Goal: Answer question/provide support: Share knowledge or assist other users

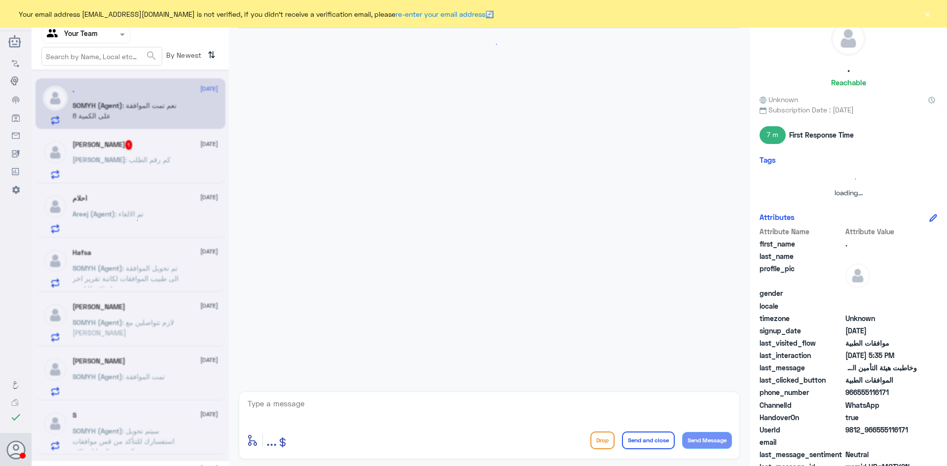
scroll to position [668, 0]
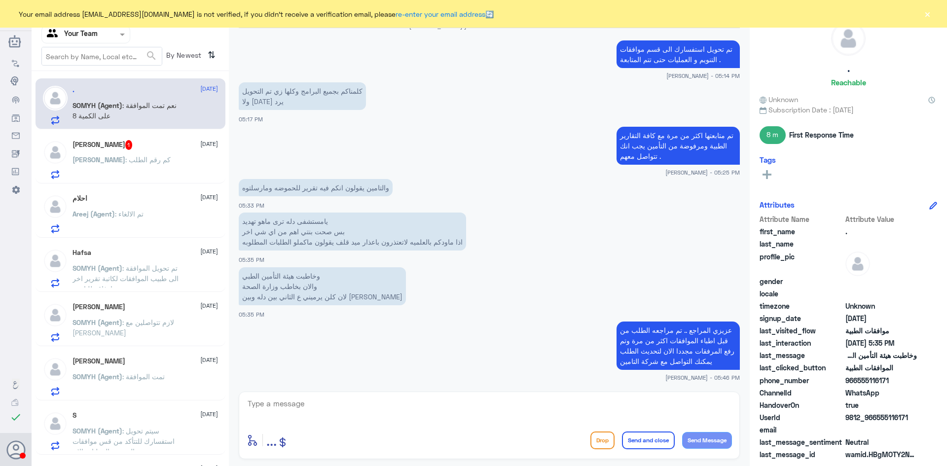
click at [98, 170] on p "ابوالوليد : كم رقم الطلب" at bounding box center [121, 166] width 98 height 25
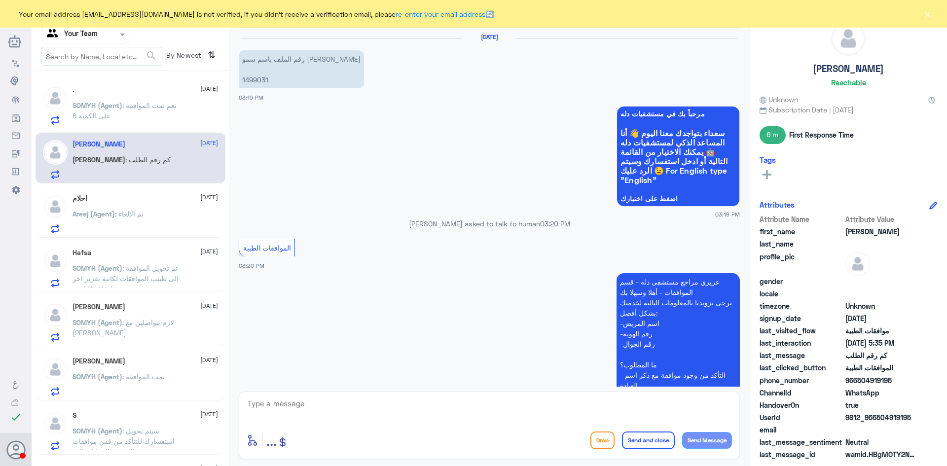
scroll to position [995, 0]
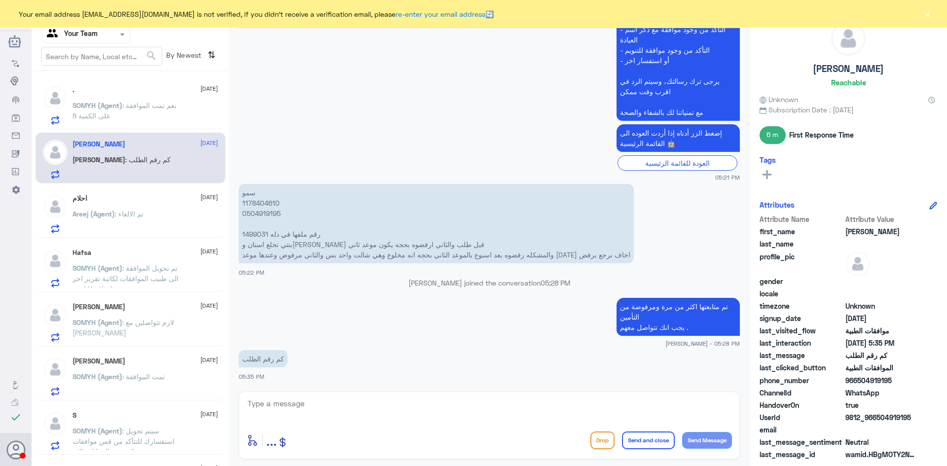
click at [144, 220] on p "Areej (Agent) : تم الالغاء" at bounding box center [107, 221] width 71 height 25
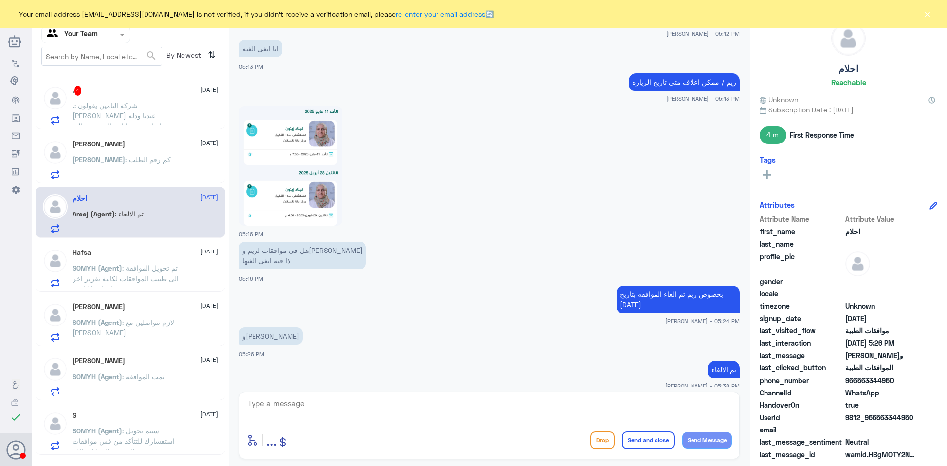
scroll to position [805, 0]
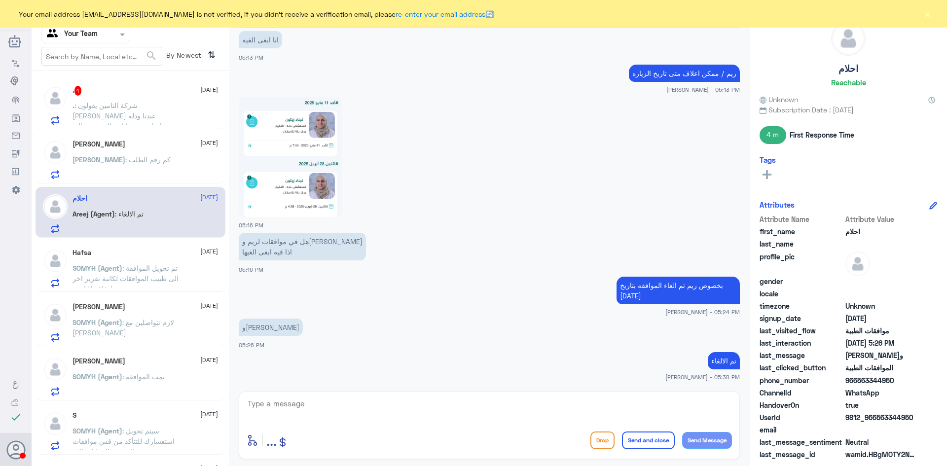
click at [121, 111] on span ": شركة التامين يقولون مالك شي عندنا ودله ماتجاوبت معنا انتم المفروض الي تكلمون …" at bounding box center [118, 120] width 93 height 39
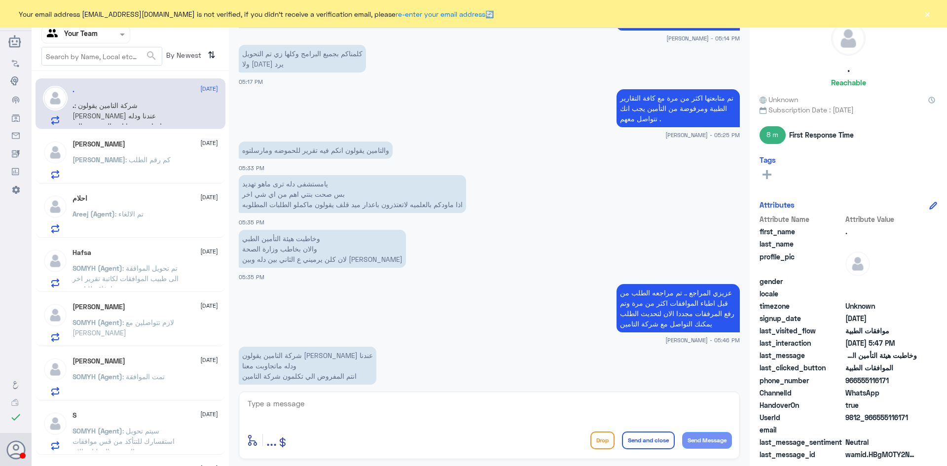
scroll to position [722, 0]
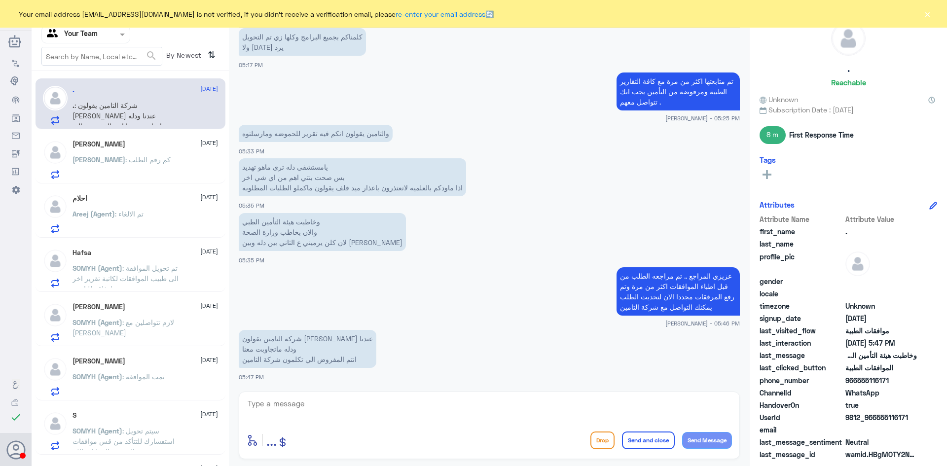
click at [137, 166] on p "ابوالوليد : كم رقم الطلب" at bounding box center [121, 166] width 98 height 25
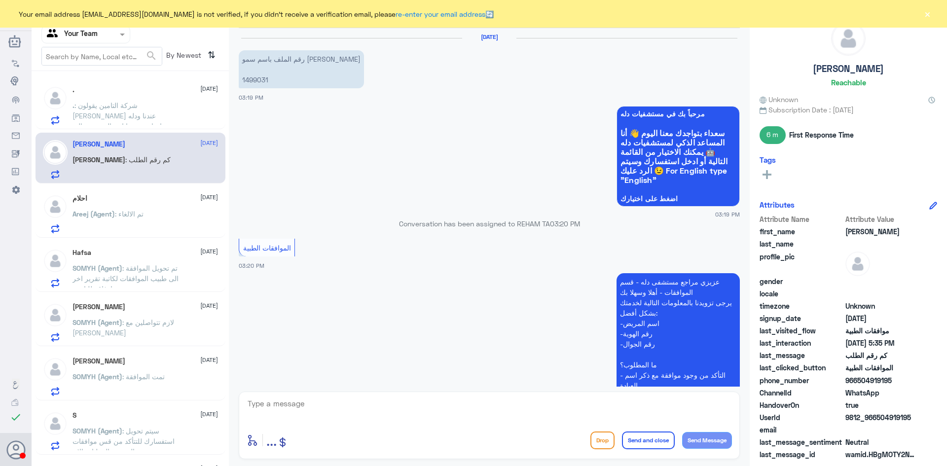
scroll to position [995, 0]
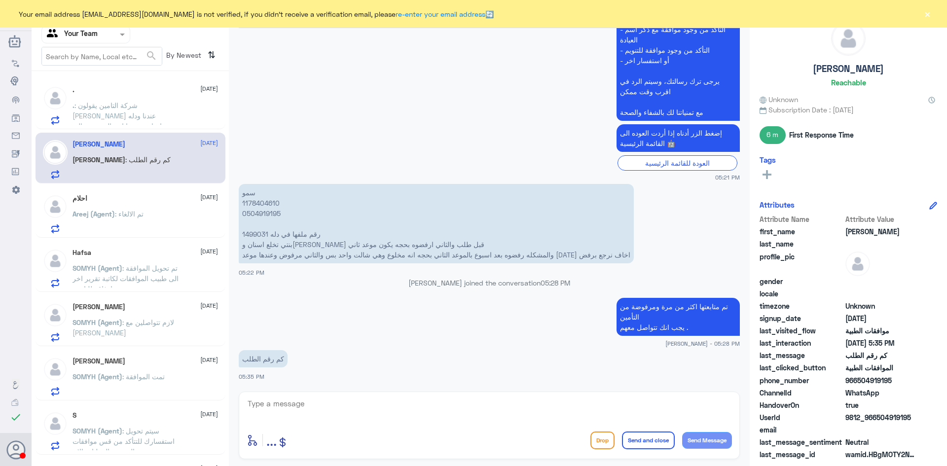
click at [931, 13] on button "×" at bounding box center [927, 14] width 10 height 10
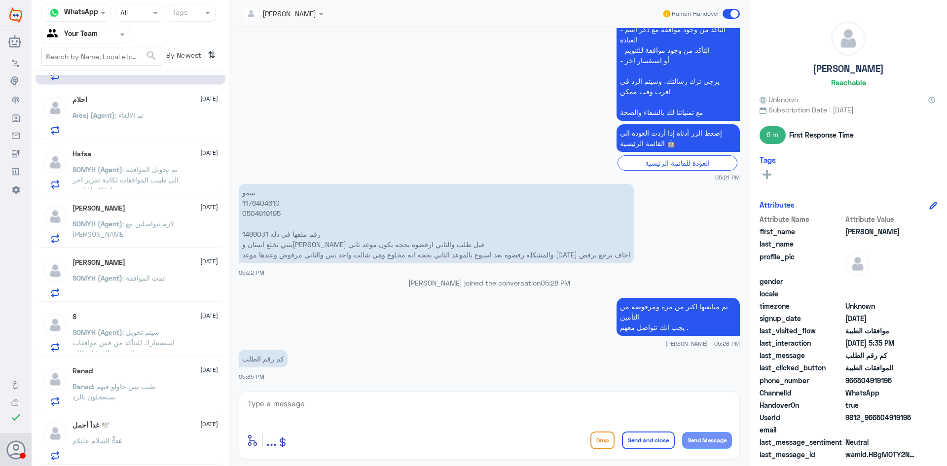
scroll to position [148, 0]
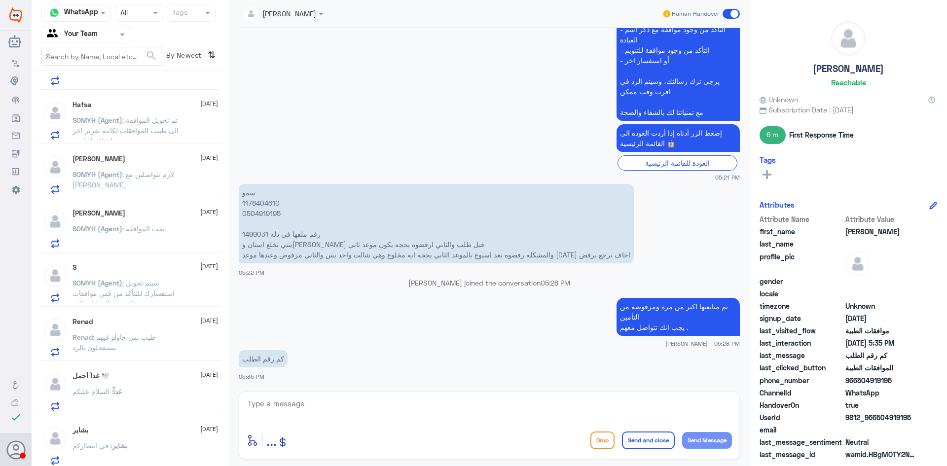
click at [124, 346] on p "Renad : طيب بس حاولو فيهم يستعجلون بالرد" at bounding box center [127, 344] width 111 height 25
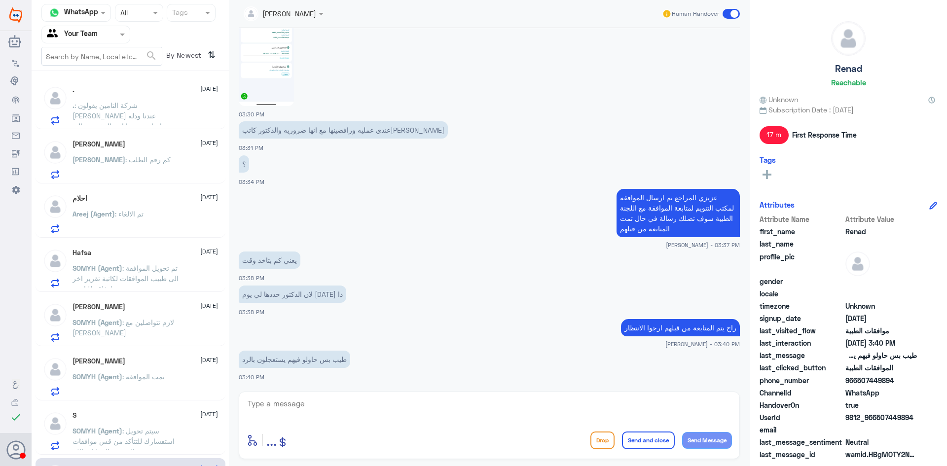
click at [137, 109] on span ": شركة التامين يقولون مالك شي عندنا ودله ماتجاوبت معنا انتم المفروض الي تكلمون …" at bounding box center [118, 120] width 93 height 39
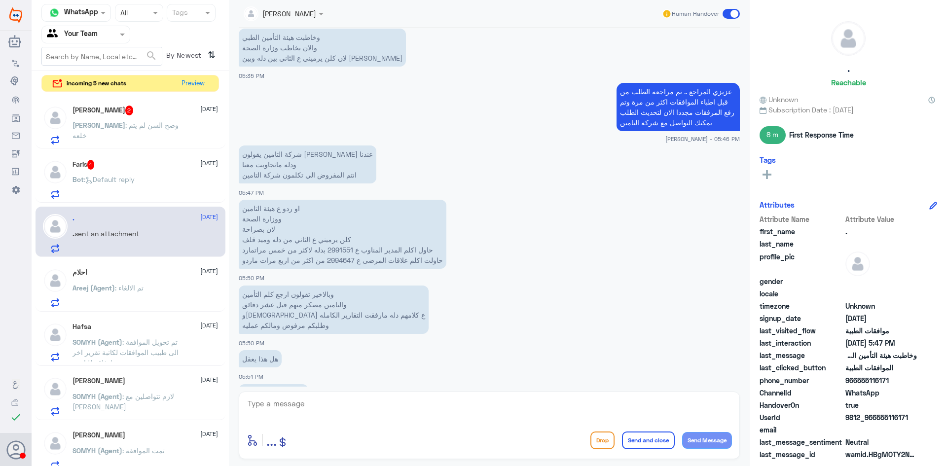
scroll to position [1076, 0]
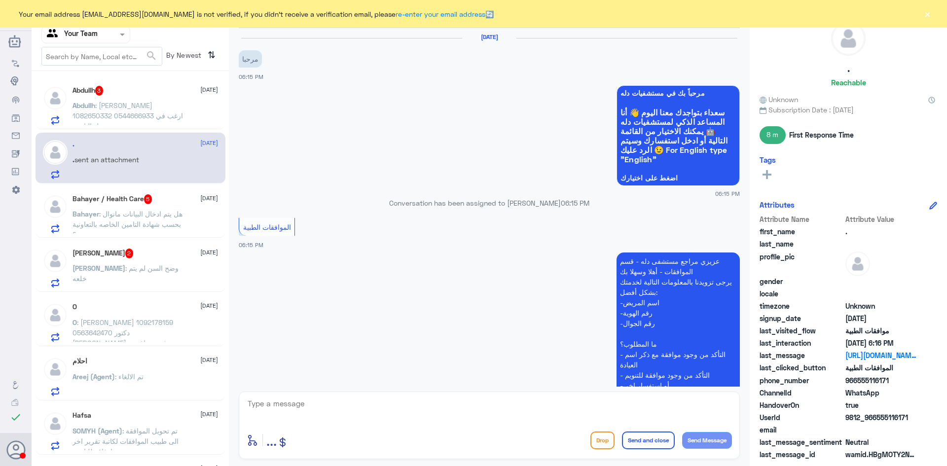
scroll to position [189, 0]
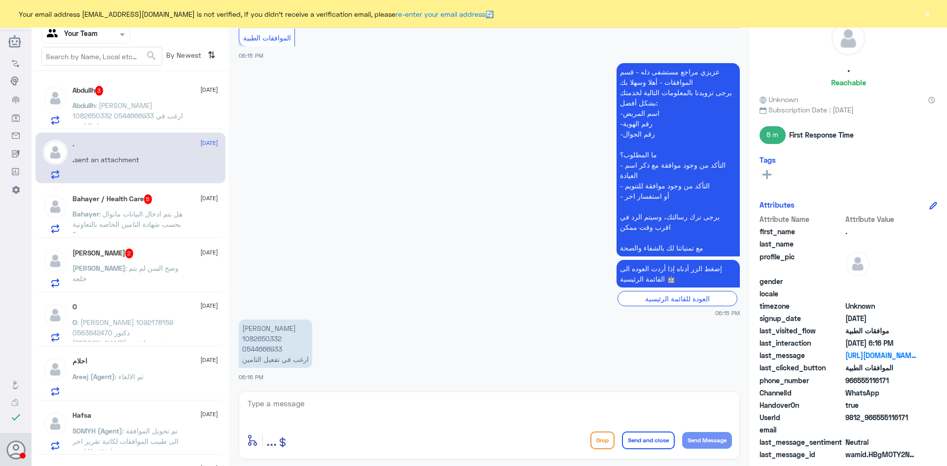
click at [134, 103] on span ": [PERSON_NAME] 1082650332 0544666933 ارغب في تفعيل التامين" at bounding box center [127, 115] width 110 height 29
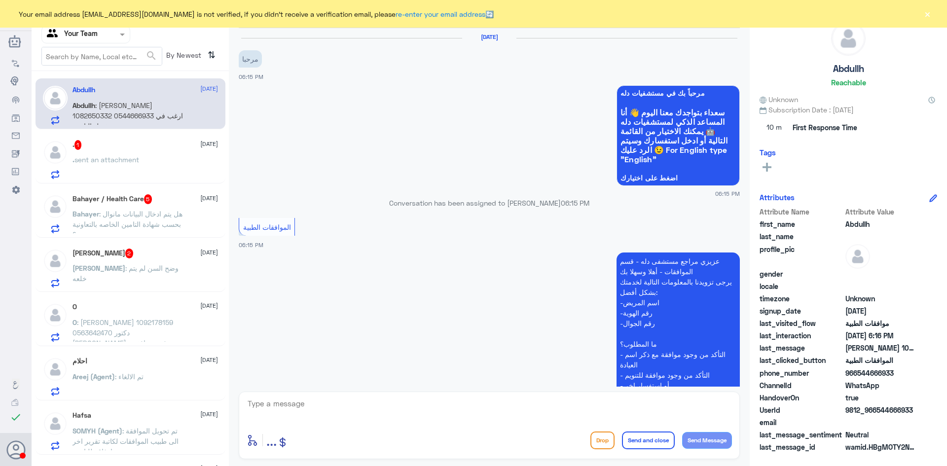
scroll to position [189, 0]
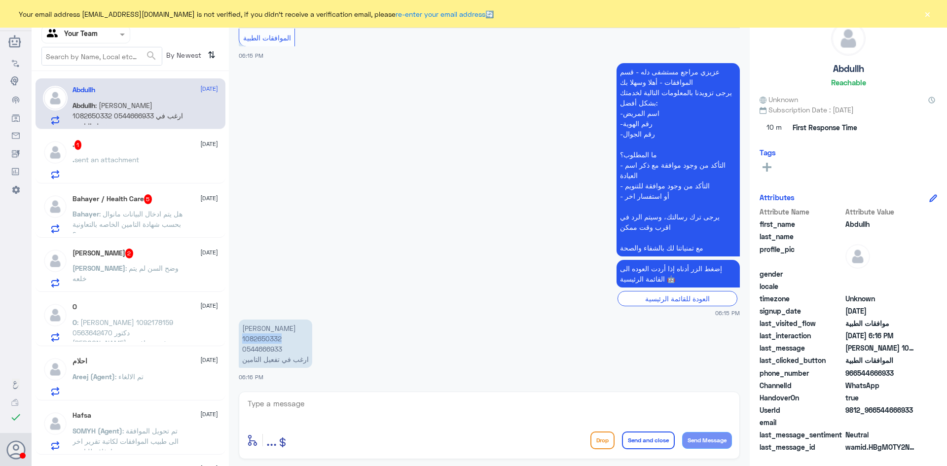
drag, startPoint x: 285, startPoint y: 339, endPoint x: 242, endPoint y: 335, distance: 43.1
click at [242, 335] on p "عبدالله ناصر فالح الاسمري 1082650332 0544666933 ارغب في تفعيل التامين" at bounding box center [275, 344] width 73 height 48
copy p "1082650332"
click at [134, 144] on div ". 1 18 August" at bounding box center [144, 145] width 145 height 10
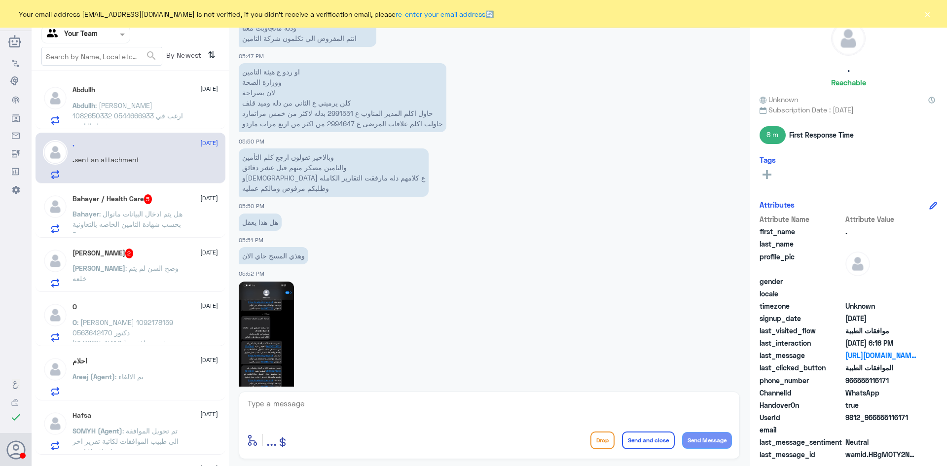
scroll to position [880, 0]
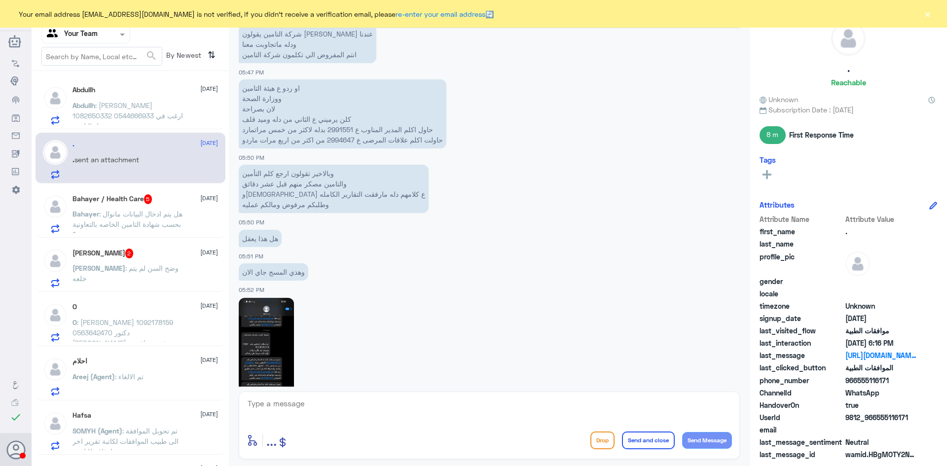
click at [259, 341] on img at bounding box center [266, 358] width 55 height 120
click at [145, 217] on span ": هل يتم ادخال البيانات مانوال بحسب شهادة التامين الخاصه بالتعاونية ؟" at bounding box center [127, 224] width 110 height 29
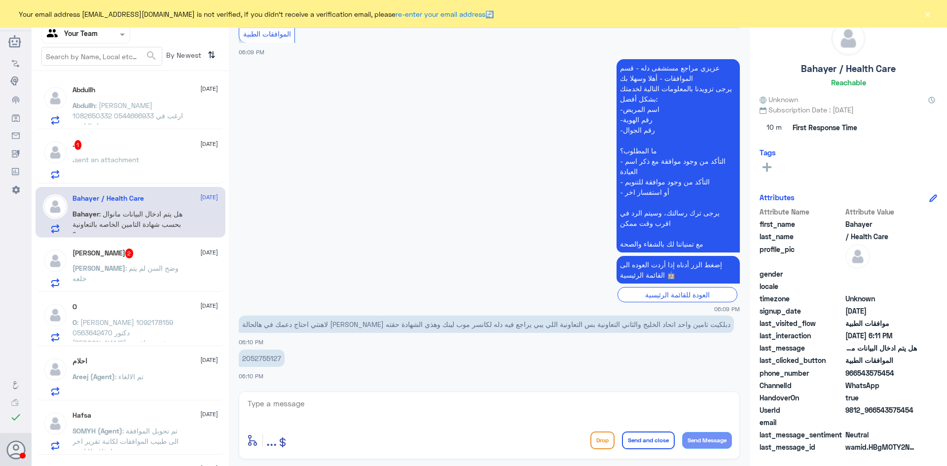
scroll to position [936, 0]
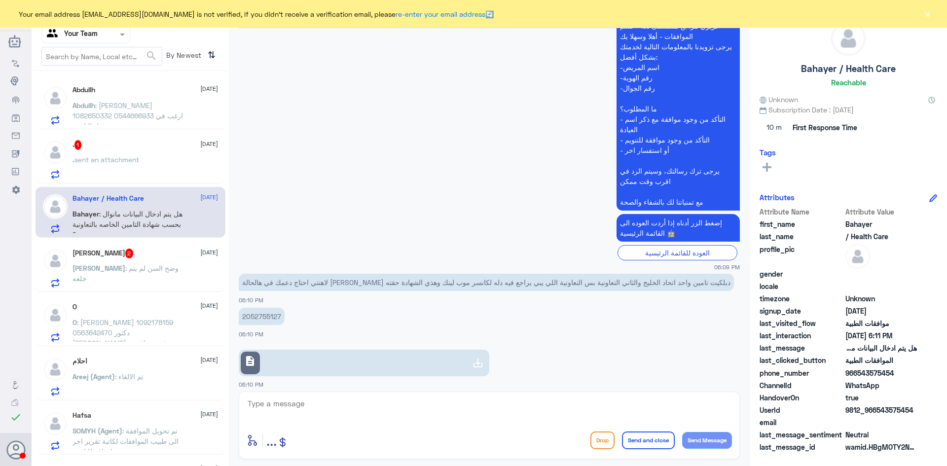
click at [248, 355] on span "description" at bounding box center [250, 361] width 12 height 12
click at [254, 355] on span "description" at bounding box center [250, 361] width 12 height 12
drag, startPoint x: 280, startPoint y: 277, endPoint x: 243, endPoint y: 274, distance: 36.6
click at [243, 308] on p "2052755127" at bounding box center [262, 316] width 46 height 17
copy p "2052755127"
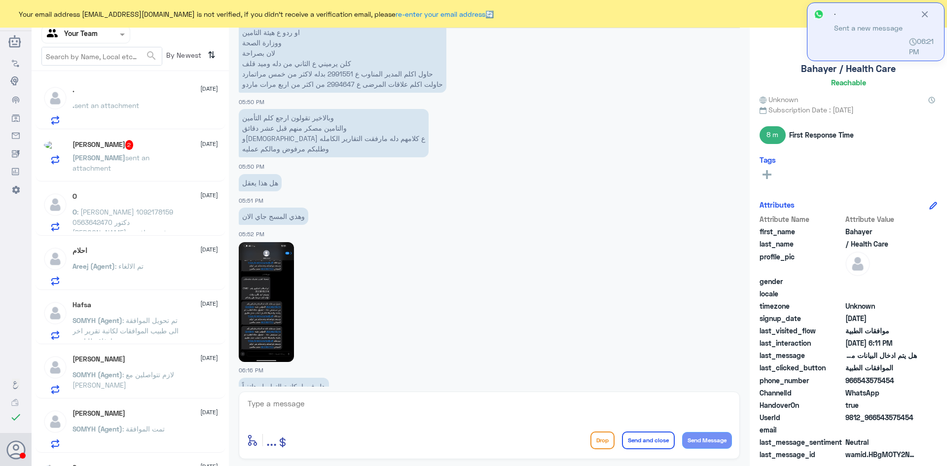
scroll to position [973, 0]
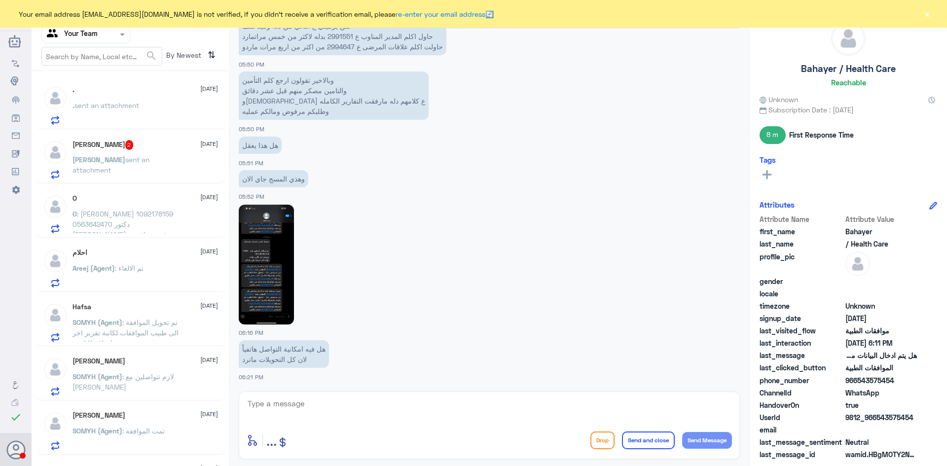
click at [130, 207] on div "O 18 August O : اسامه عبدالله الحاتمي 1092178159 0563642470 دكتور محمد الشيباني…" at bounding box center [144, 213] width 145 height 39
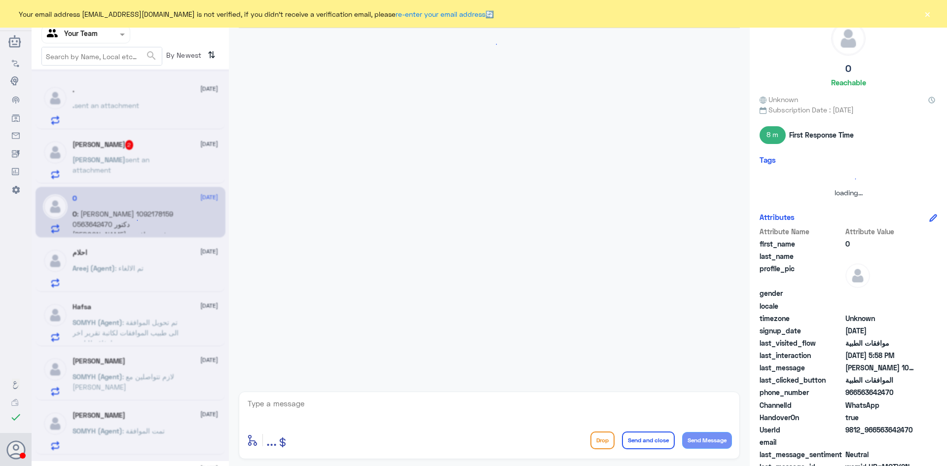
scroll to position [200, 0]
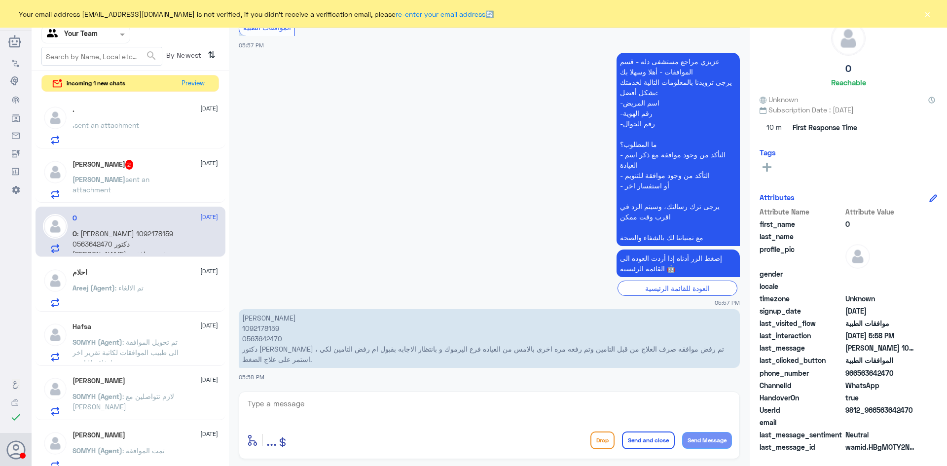
click at [88, 112] on div ". 18 August" at bounding box center [144, 110] width 145 height 8
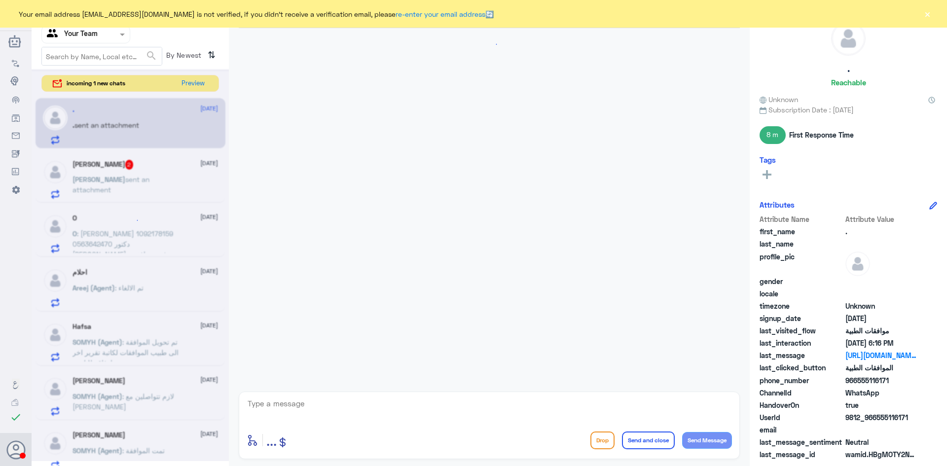
scroll to position [973, 0]
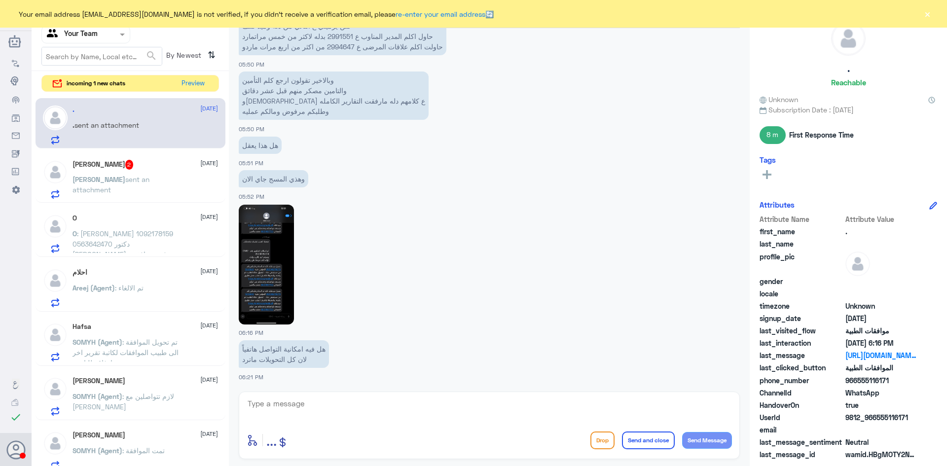
click at [107, 224] on div "O 18 August O : اسامه عبدالله الحاتمي 1092178159 0563642470 دكتور محمد الشيباني…" at bounding box center [144, 233] width 145 height 39
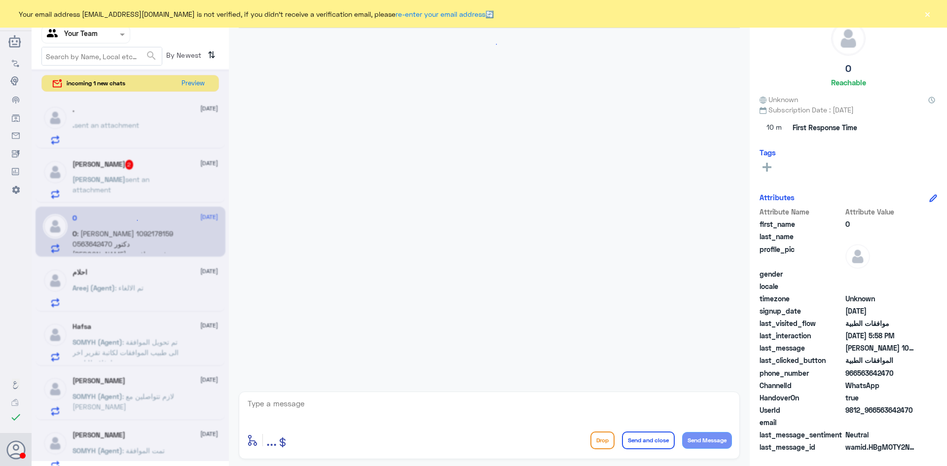
scroll to position [200, 0]
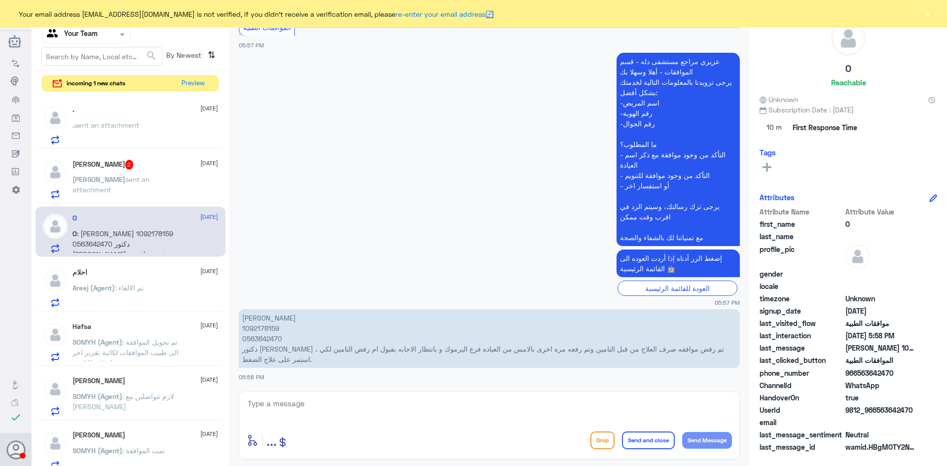
click at [122, 284] on span ": تم الالغاء" at bounding box center [129, 288] width 29 height 8
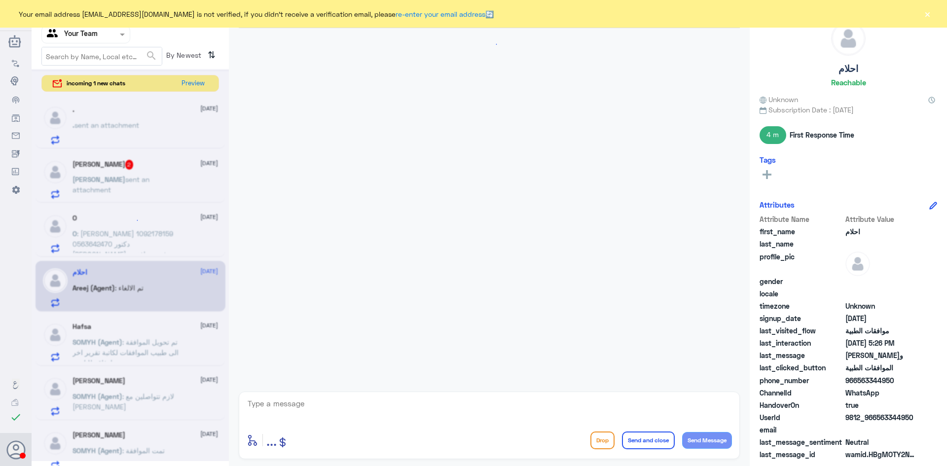
scroll to position [805, 0]
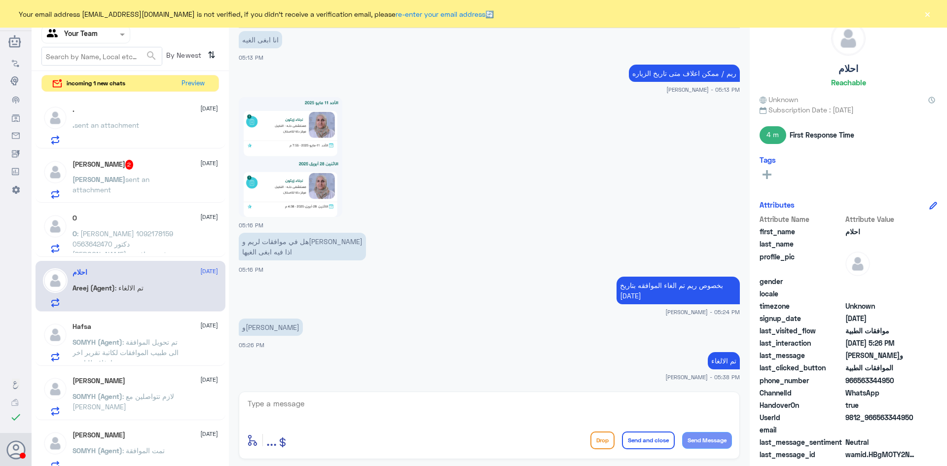
click at [112, 180] on span "sent an attachment" at bounding box center [110, 184] width 77 height 19
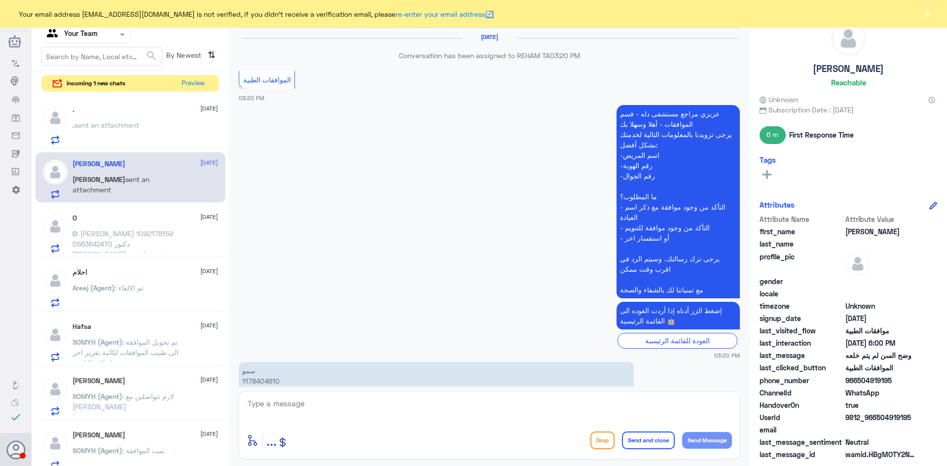
scroll to position [926, 0]
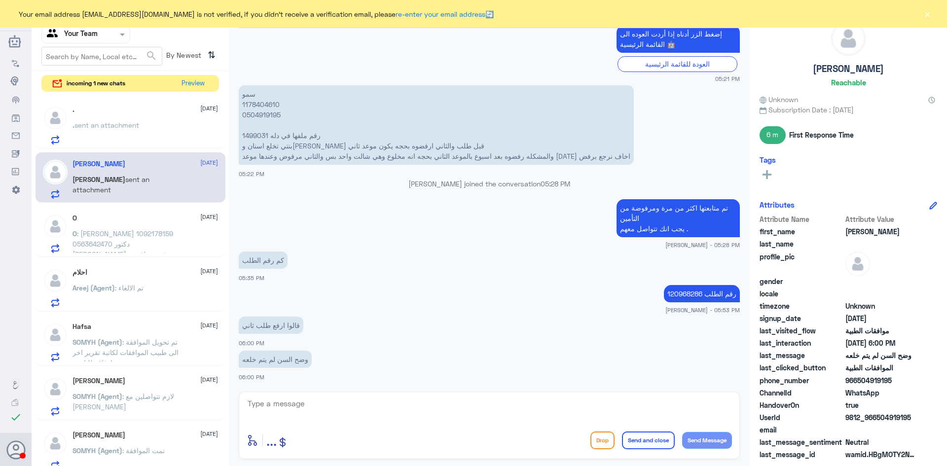
click at [121, 307] on div "احلام 18 August Areej (Agent) : تم الالغاء" at bounding box center [131, 286] width 190 height 51
click at [190, 82] on button "Preview" at bounding box center [193, 82] width 31 height 15
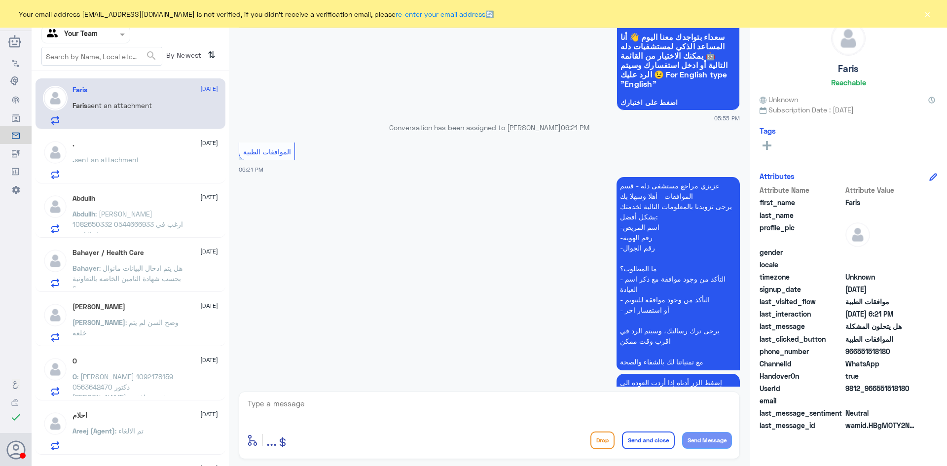
scroll to position [869, 0]
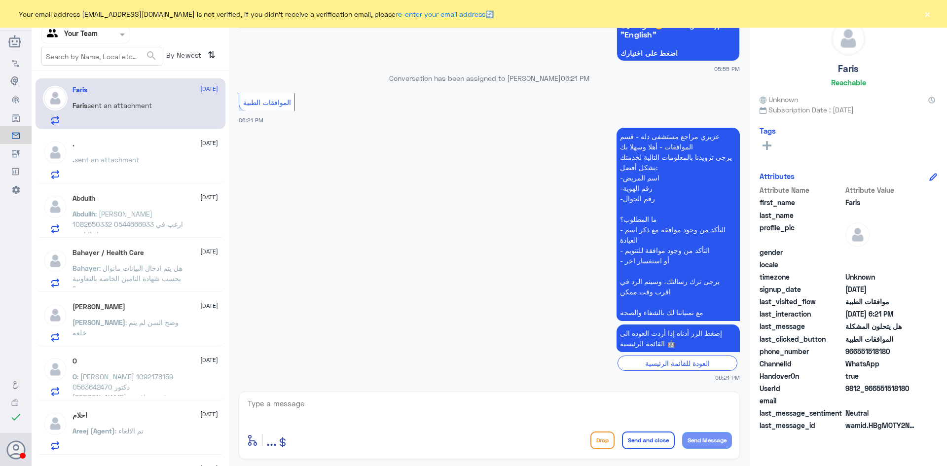
click at [123, 149] on div ". 18 August . sent an attachment" at bounding box center [144, 159] width 145 height 39
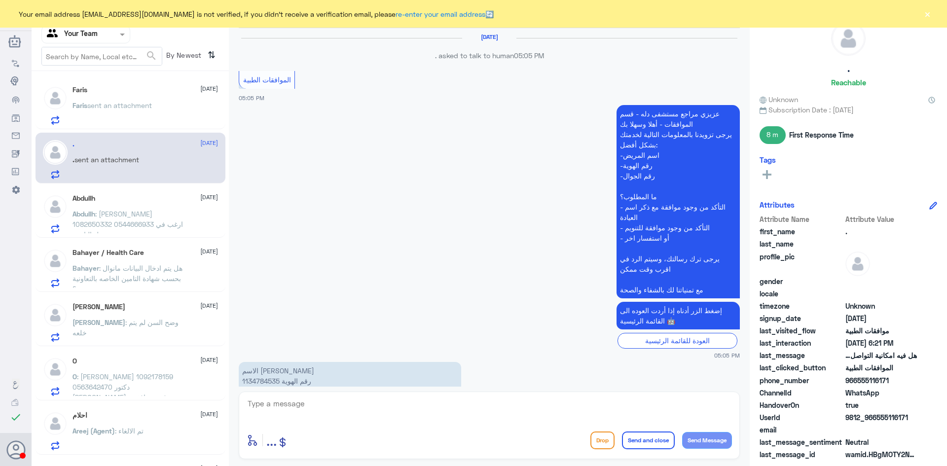
scroll to position [973, 0]
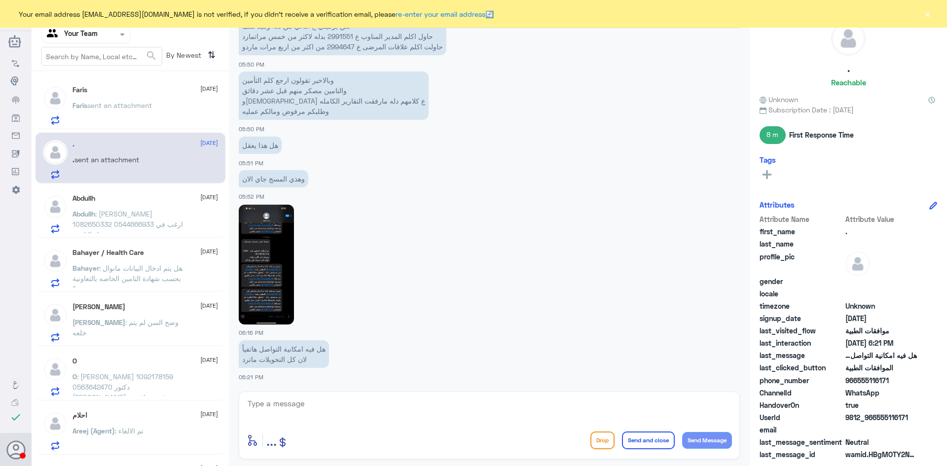
click at [135, 222] on span ": [PERSON_NAME] 1082650332 0544666933 ارغب في تفعيل التامين" at bounding box center [127, 224] width 110 height 29
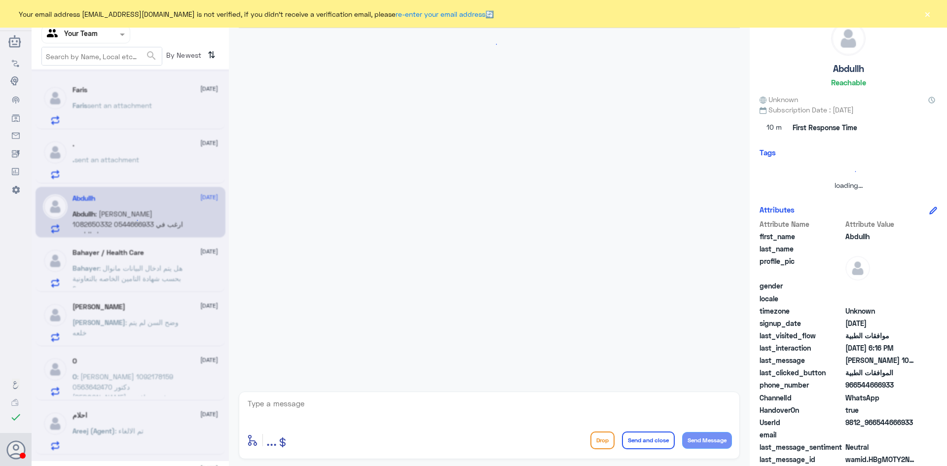
scroll to position [189, 0]
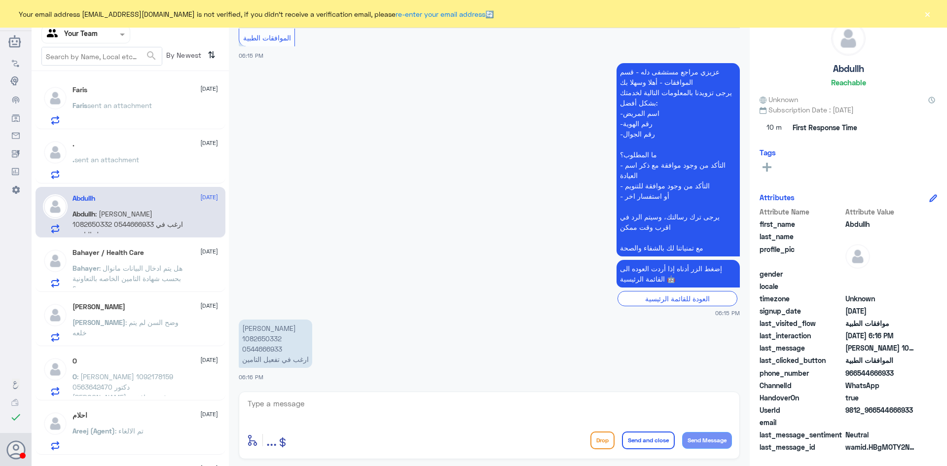
click at [135, 272] on span ": هل يتم ادخال البيانات مانوال بحسب شهادة التامين الخاصه بالتعاونية ؟" at bounding box center [127, 278] width 110 height 29
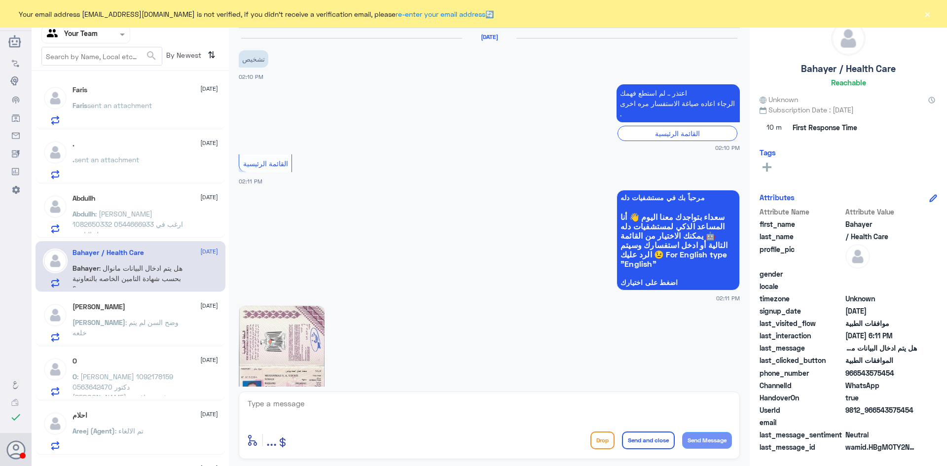
scroll to position [936, 0]
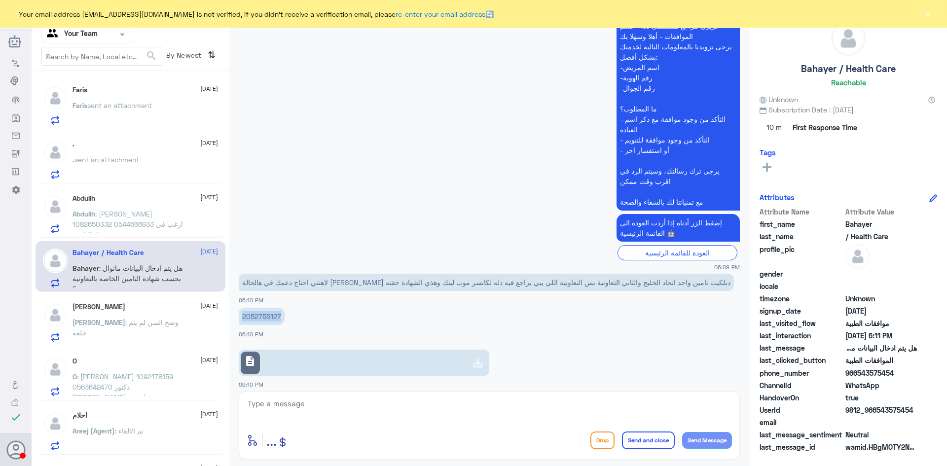
drag, startPoint x: 243, startPoint y: 276, endPoint x: 279, endPoint y: 276, distance: 36.5
click at [279, 308] on p "2052755127" at bounding box center [262, 316] width 46 height 17
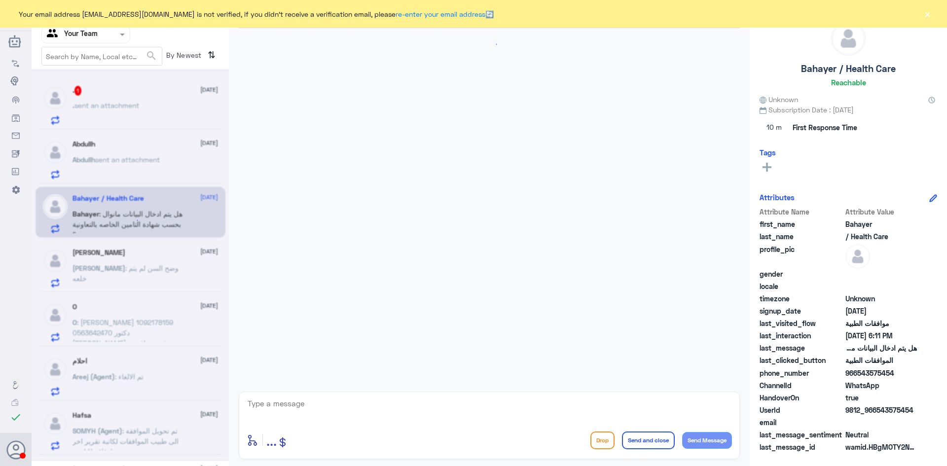
scroll to position [973, 0]
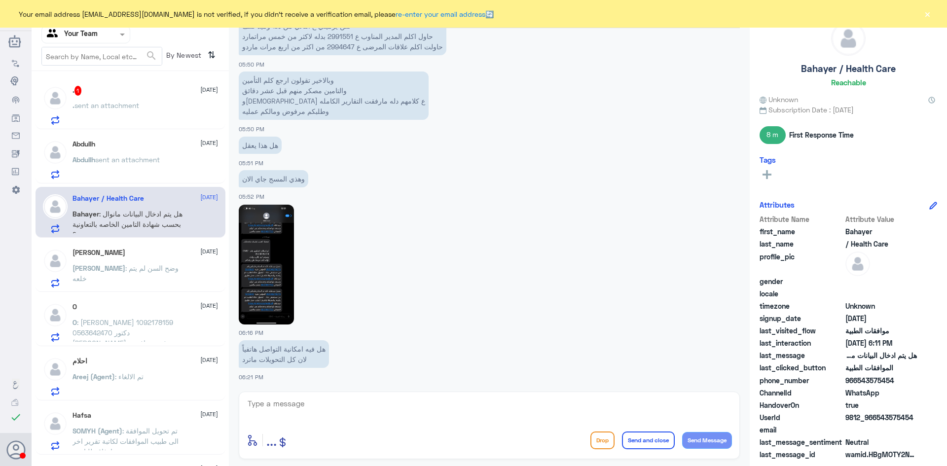
click at [163, 193] on div "Bahayer / Health Care 18 August Bahayer : هل يتم ادخال البيانات مانوال بحسب شها…" at bounding box center [131, 212] width 190 height 51
click at [162, 221] on span ": هل يتم ادخال البيانات مانوال بحسب شهادة التامين الخاصه بالتعاونية ؟" at bounding box center [127, 224] width 110 height 29
click at [123, 77] on div ". 1 18 August . sent an attachment Abdullh 18 August Abdullh sent an attachment…" at bounding box center [130, 272] width 197 height 395
click at [120, 98] on div ". 1 18 August . sent an attachment" at bounding box center [144, 105] width 145 height 39
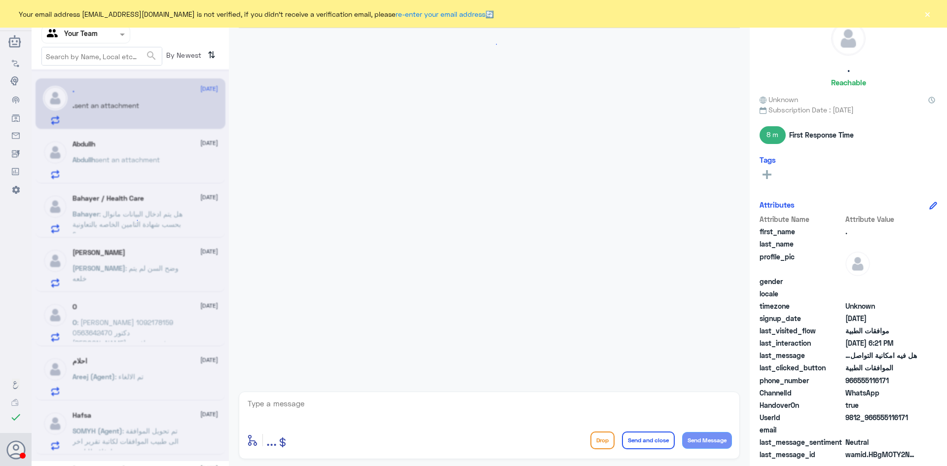
scroll to position [973, 0]
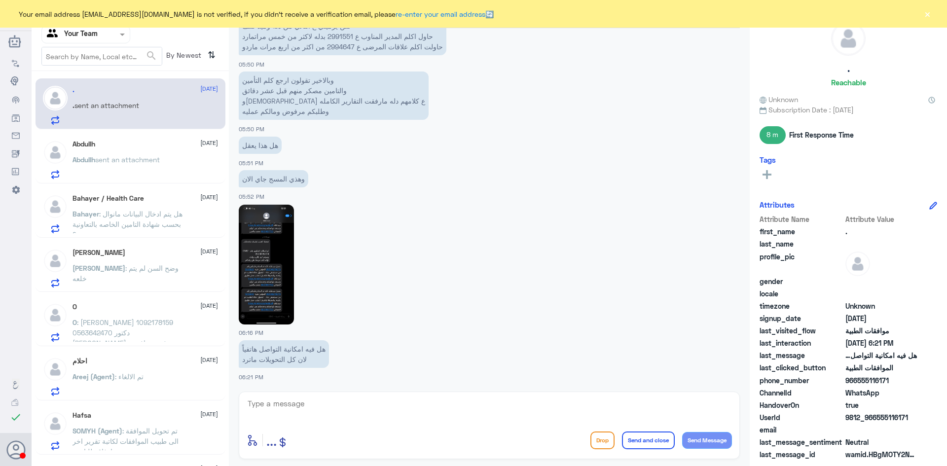
click at [128, 211] on span ": هل يتم ادخال البيانات مانوال بحسب شهادة التامين الخاصه بالتعاونية ؟" at bounding box center [127, 224] width 110 height 29
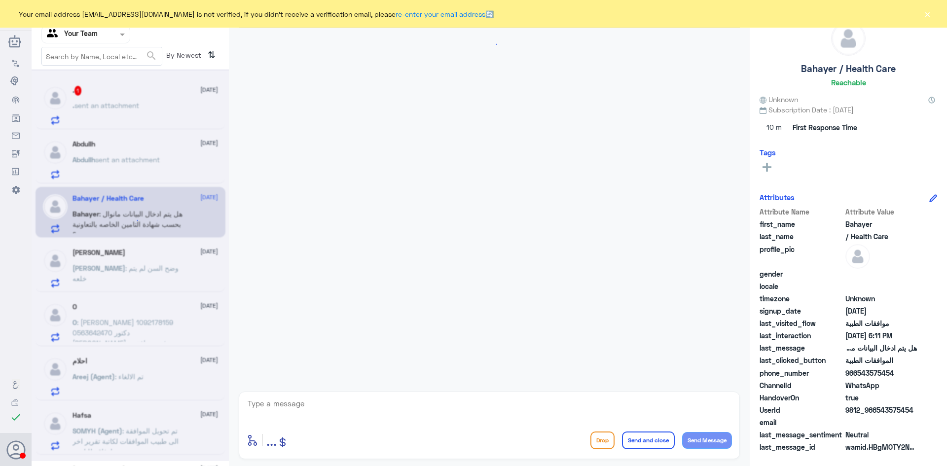
scroll to position [936, 0]
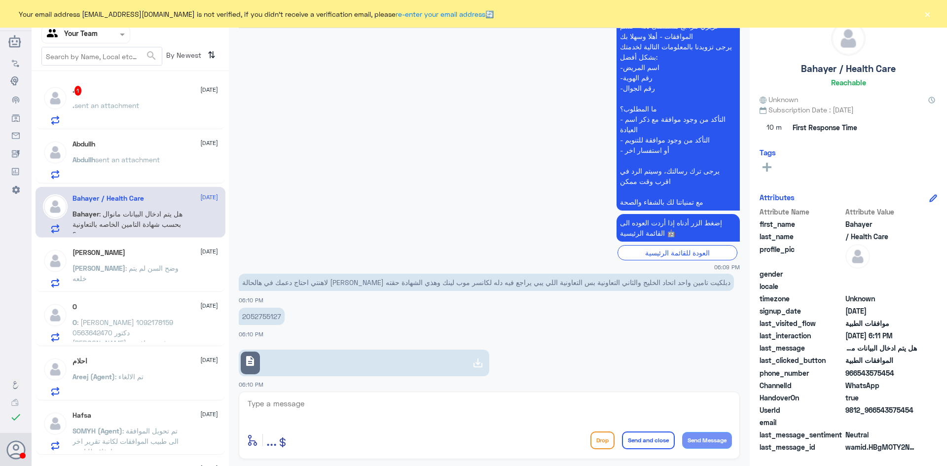
click at [107, 109] on span "sent an attachment" at bounding box center [106, 105] width 65 height 8
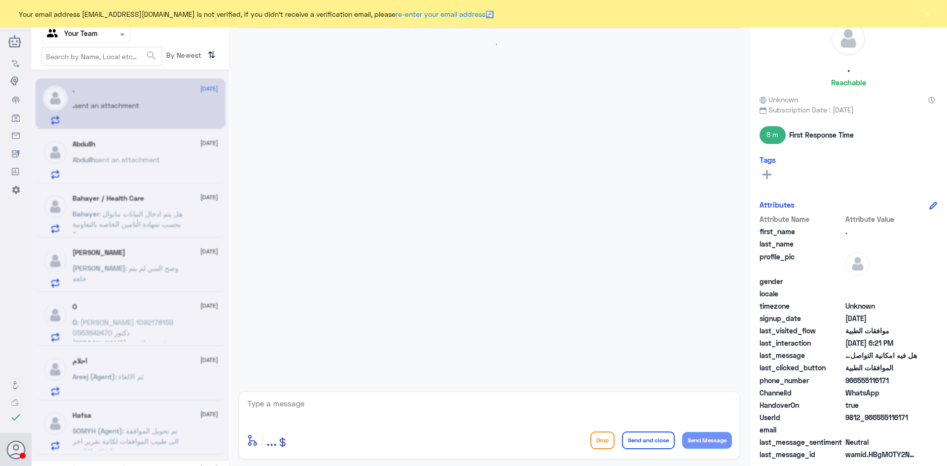
scroll to position [973, 0]
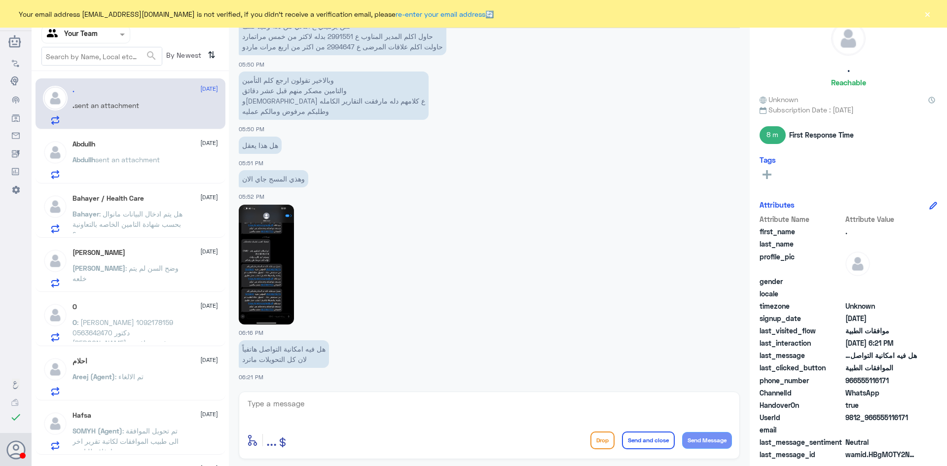
click at [128, 218] on span ": هل يتم ادخال البيانات مانوال بحسب شهادة التامين الخاصه بالتعاونية ؟" at bounding box center [127, 224] width 110 height 29
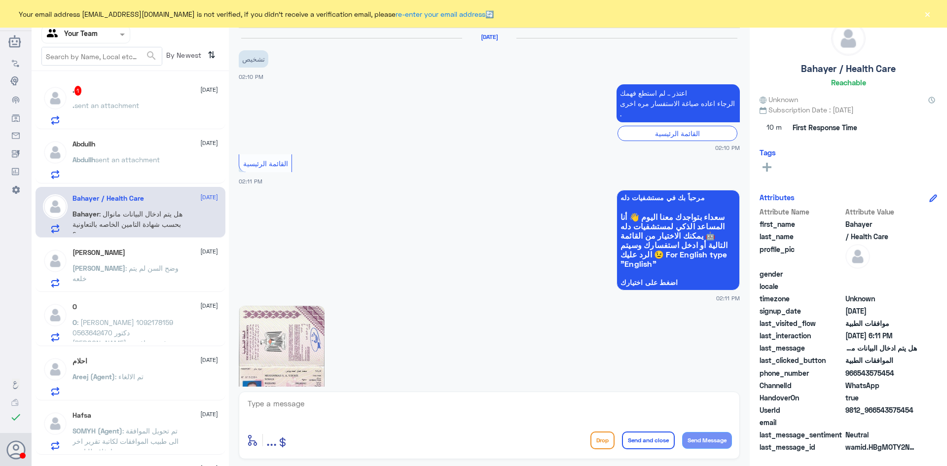
scroll to position [936, 0]
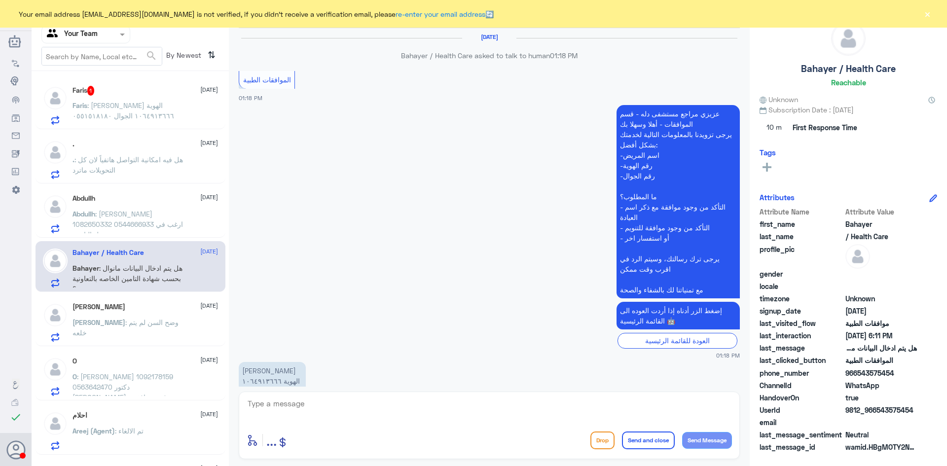
scroll to position [924, 0]
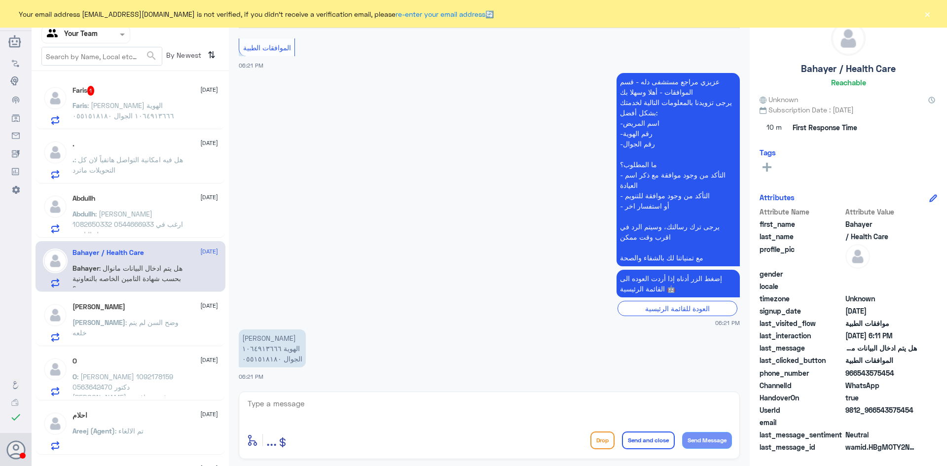
click at [147, 264] on span ": هل يتم ادخال البيانات مانوال بحسب شهادة التامين الخاصه بالتعاونية ؟" at bounding box center [127, 278] width 110 height 29
click at [112, 116] on span ": [PERSON_NAME] الهوية ١٠٦٤٩١٣٦٦٦ الجوال ٠٥٥١٥١٨١٨٠" at bounding box center [123, 110] width 102 height 19
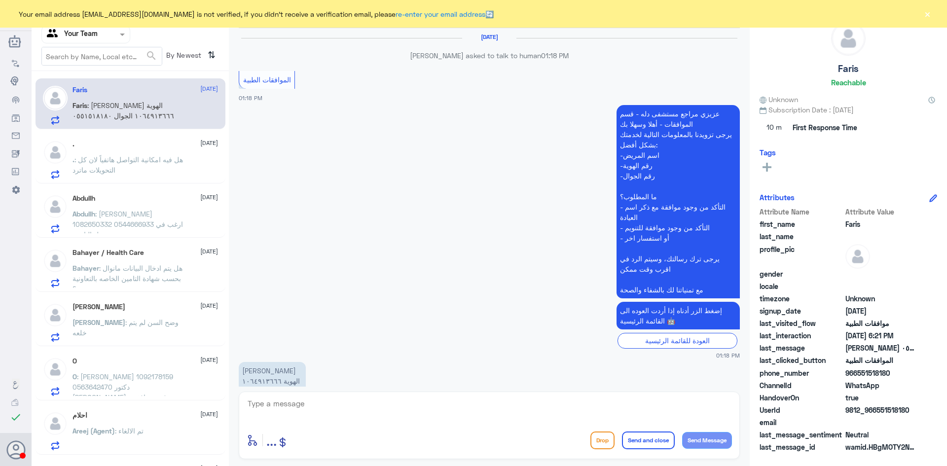
scroll to position [924, 0]
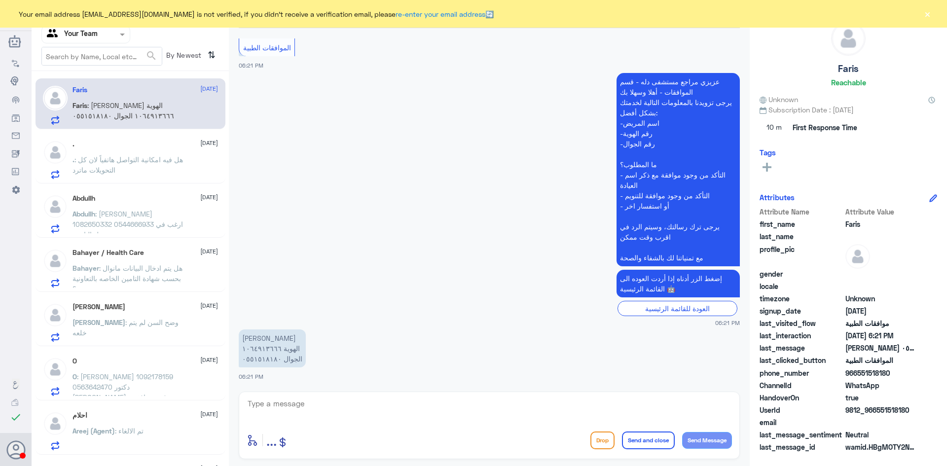
click at [343, 407] on textarea at bounding box center [489, 409] width 485 height 24
type textarea "h"
type textarea "السلام عليكم"
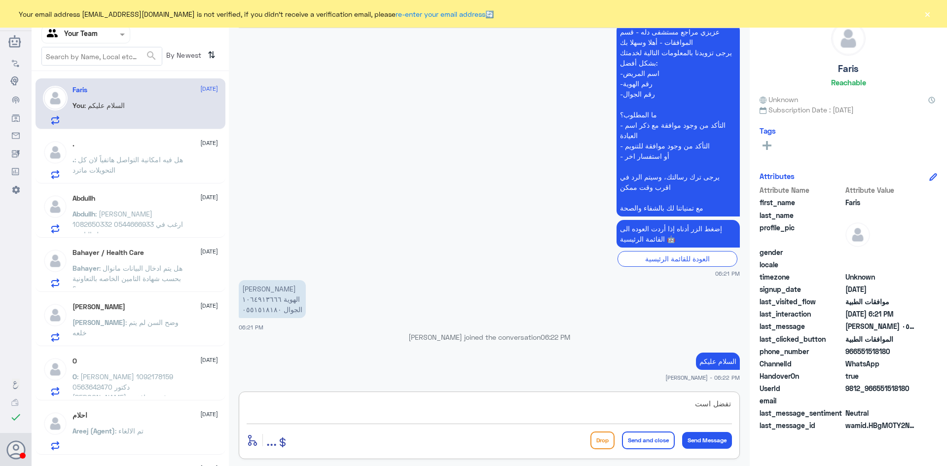
scroll to position [953, 0]
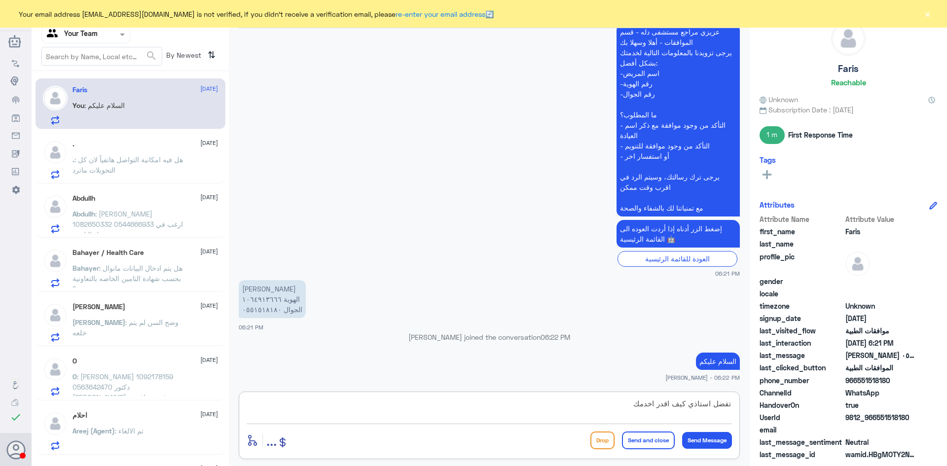
type textarea "تفضل استاذي كيف اقدر اخدمك؟"
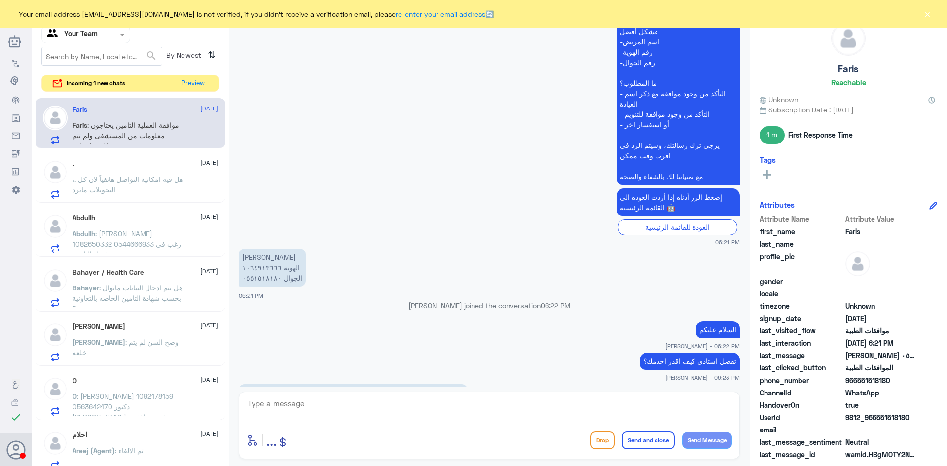
scroll to position [1018, 0]
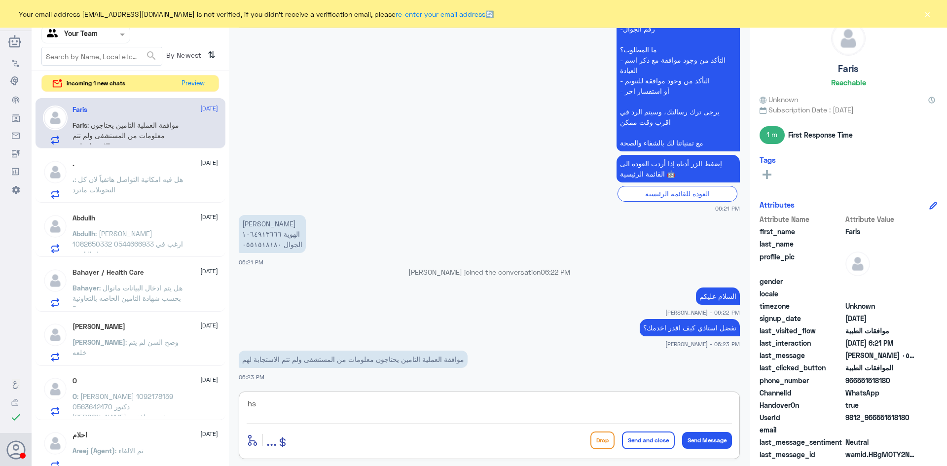
type textarea "h"
type textarea "استاذي الكريم اللي واضح لي ان التأمين طالب طالب نتيجة اختبار الحموضه"
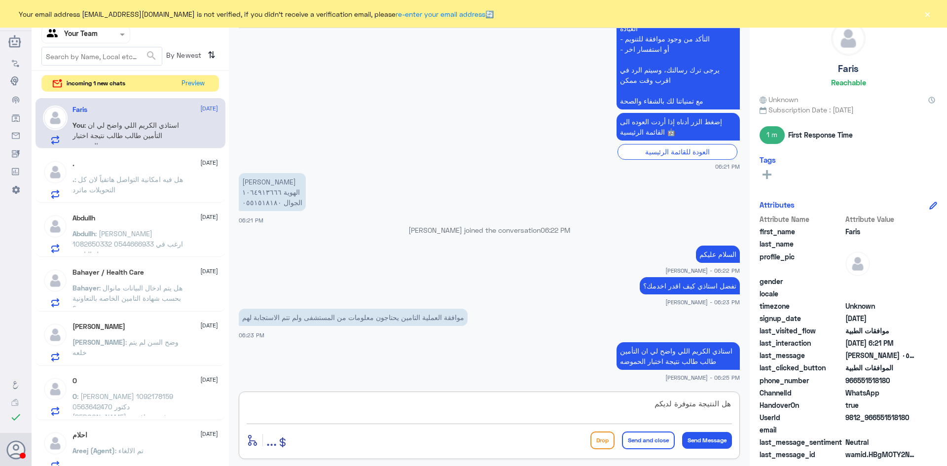
type textarea "هل النتيجة متوفرة لديكم؟"
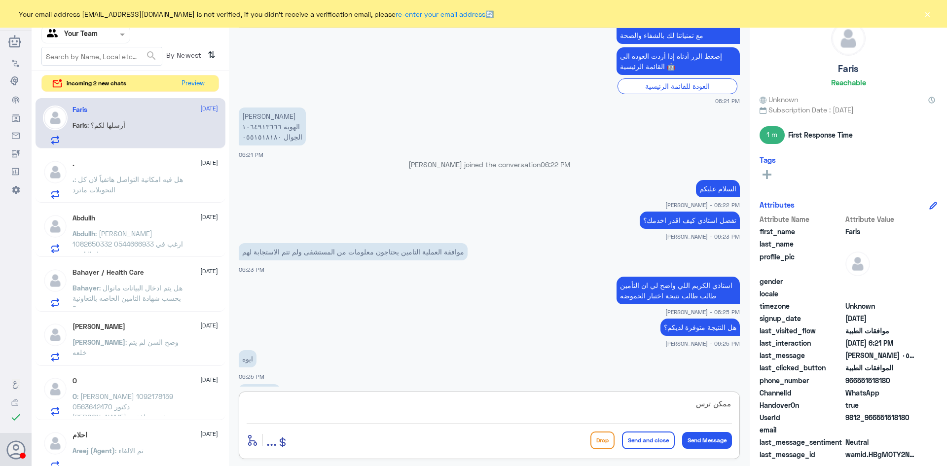
scroll to position [1159, 0]
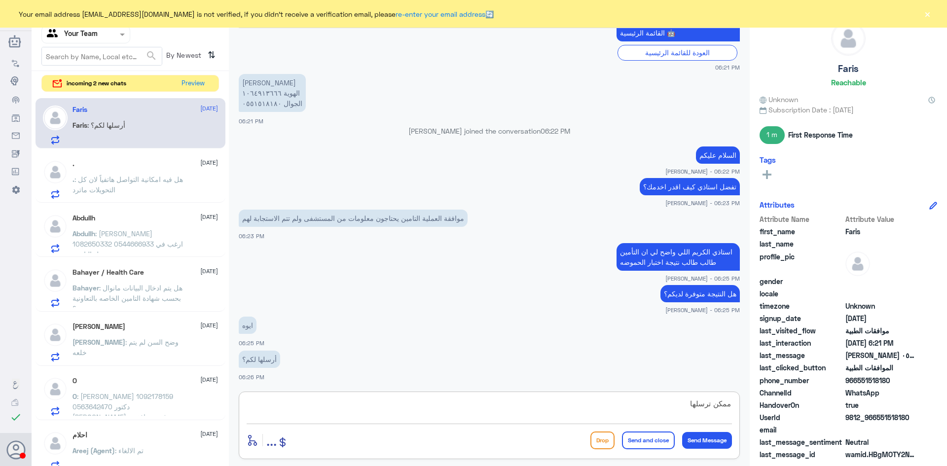
type textarea "ممكن ترسلها"
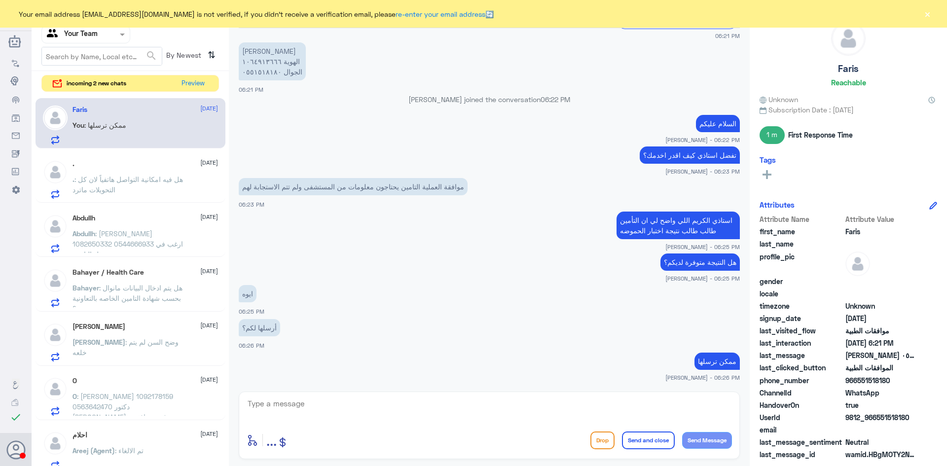
click at [262, 324] on p "أرسلها لكم؟" at bounding box center [259, 327] width 41 height 17
click at [264, 326] on p "أرسلها لكم؟" at bounding box center [259, 327] width 41 height 17
drag, startPoint x: 264, startPoint y: 326, endPoint x: 320, endPoint y: 367, distance: 69.8
click at [320, 355] on app-msgs-text "ممكن ترسلها" at bounding box center [489, 362] width 501 height 18
click at [324, 403] on textarea at bounding box center [489, 409] width 485 height 24
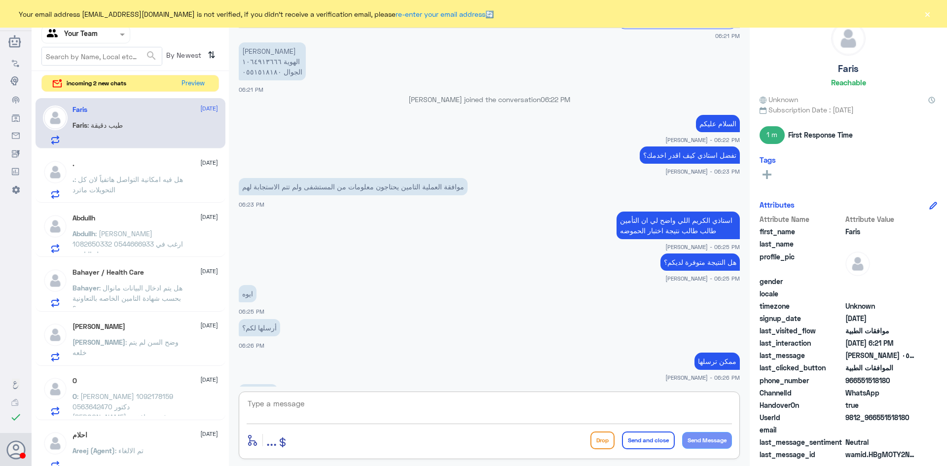
scroll to position [1225, 0]
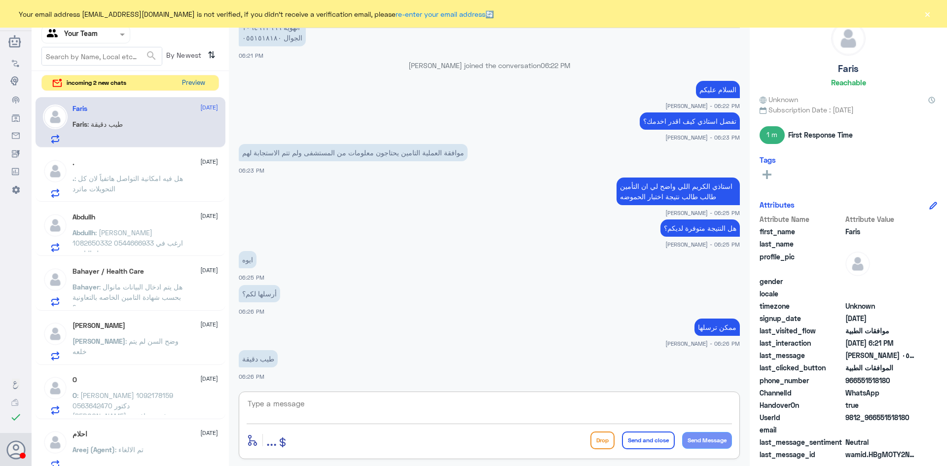
click at [191, 83] on button "Preview" at bounding box center [193, 82] width 31 height 15
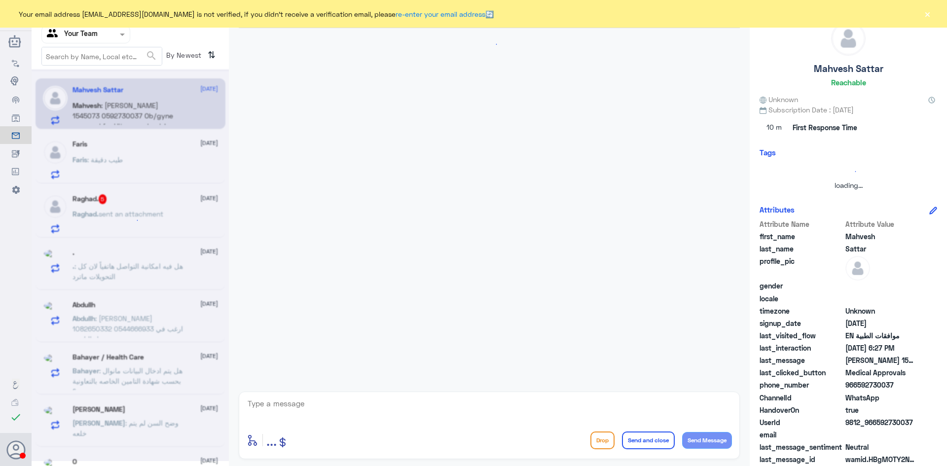
scroll to position [298, 0]
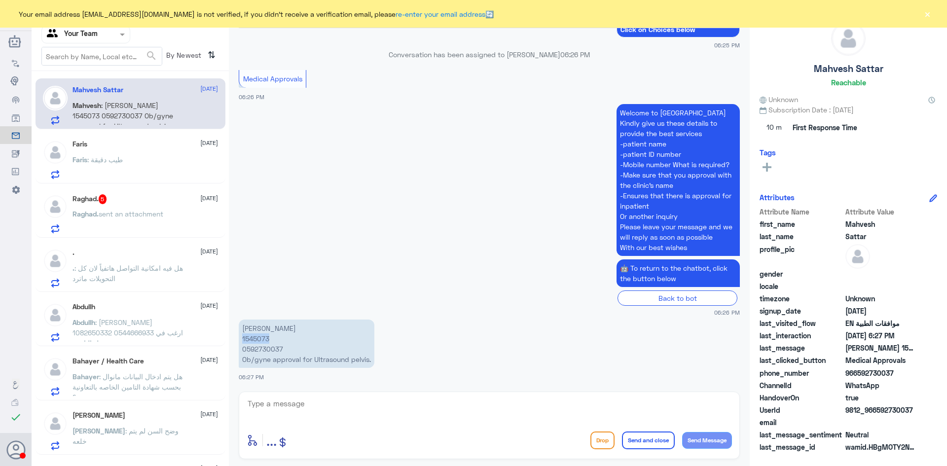
drag, startPoint x: 269, startPoint y: 339, endPoint x: 243, endPoint y: 339, distance: 25.6
click at [243, 339] on p "[PERSON_NAME] 1545073 0592730037 Ob/gyne approval for Ultrasound pelvis." at bounding box center [307, 344] width 136 height 48
copy p "1545073"
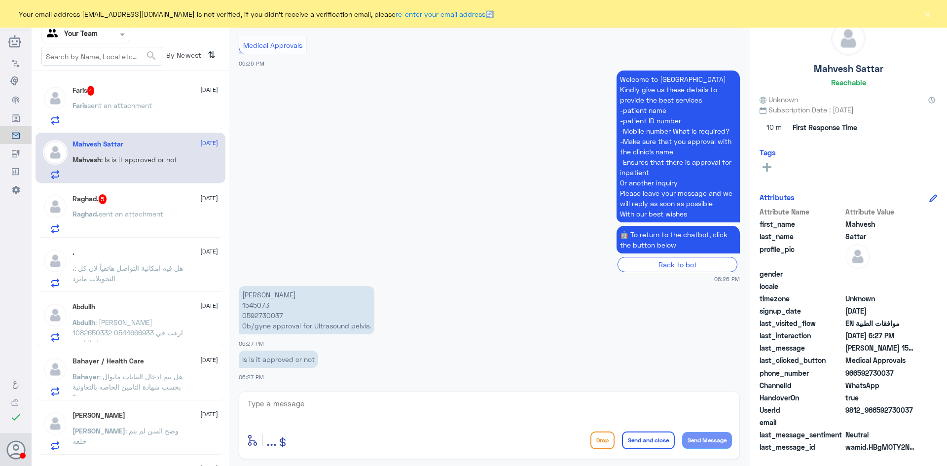
click at [131, 94] on div "Faris 1 [DATE]" at bounding box center [144, 91] width 145 height 10
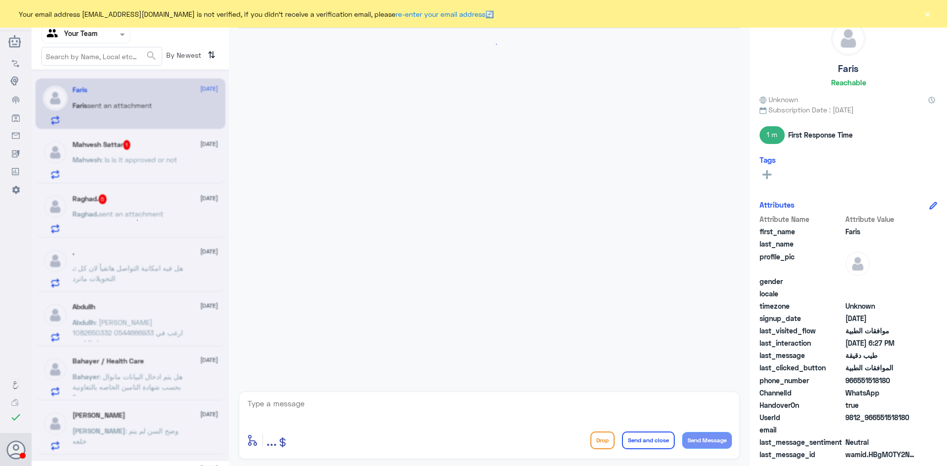
scroll to position [603, 0]
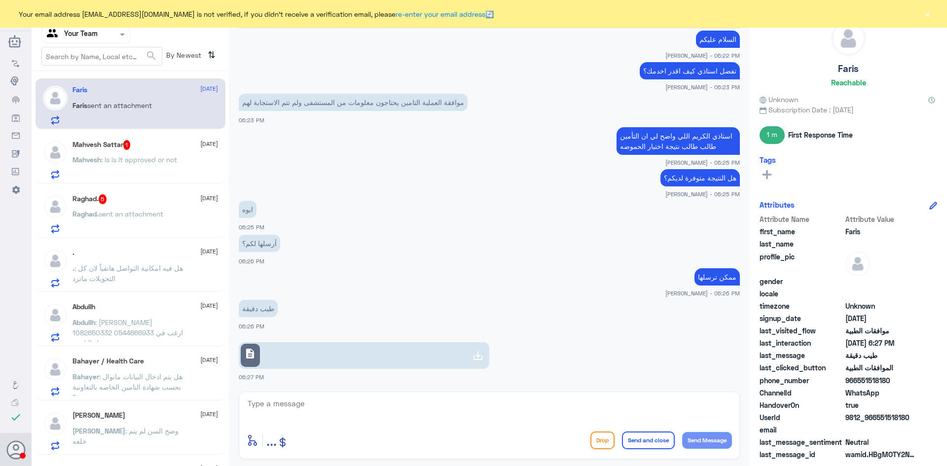
click at [258, 357] on div "description" at bounding box center [250, 355] width 19 height 23
click at [326, 401] on textarea at bounding box center [489, 409] width 485 height 24
type textarea "j"
click at [573, 404] on textarea "تم ارسال التقرير الى قسم التنويم لمتابعة الطلب و و ستصل لكم رساله عند رد التأمين" at bounding box center [489, 409] width 485 height 24
type textarea "تم ارسال التقرير الى قسم التنويم لمتابعة الطلب و ستصل لكم رساله عند رد التأمين"
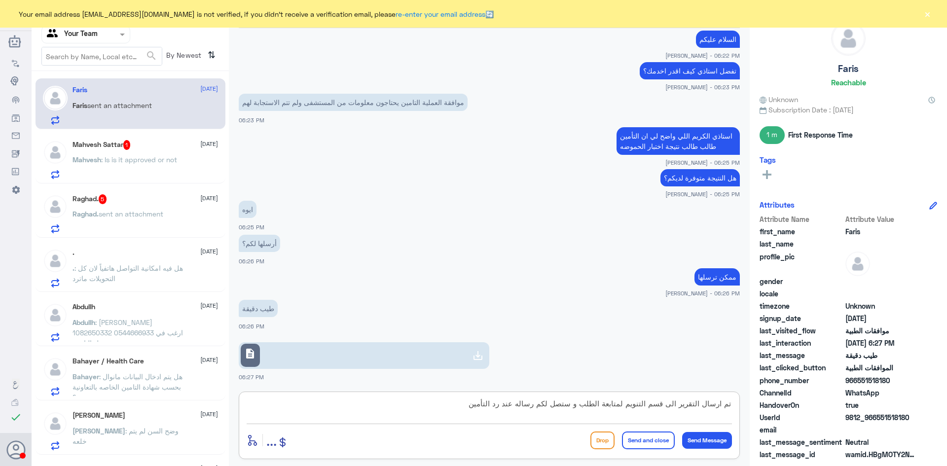
click at [481, 404] on textarea "تم ارسال التقرير الى قسم التنويم لمتابعة الطلب و ستصل لكم رساله عند رد التأمين" at bounding box center [489, 409] width 485 height 24
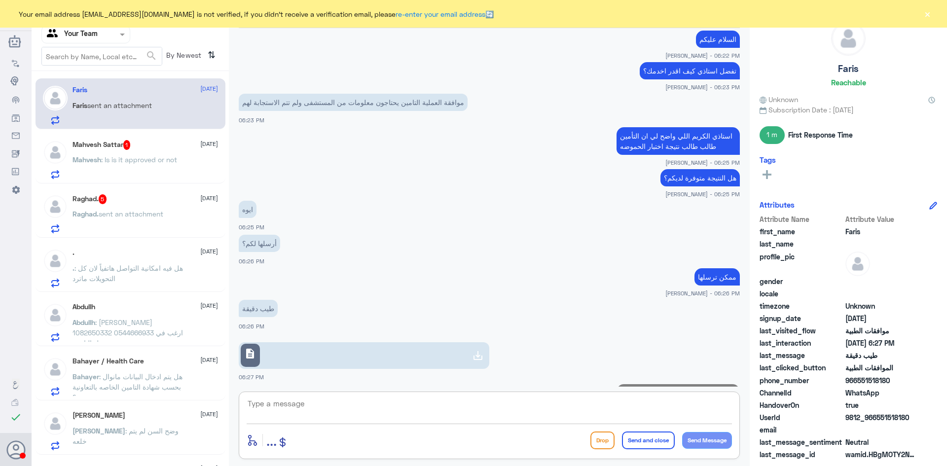
scroll to position [645, 0]
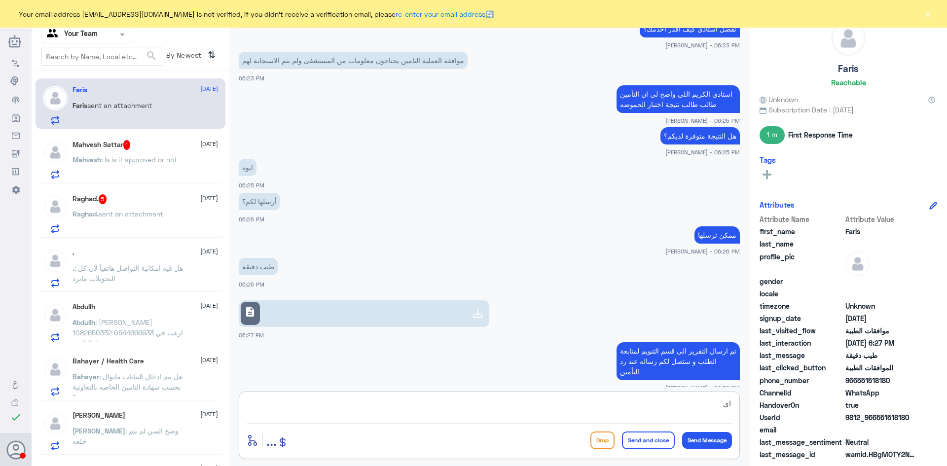
type textarea "ا"
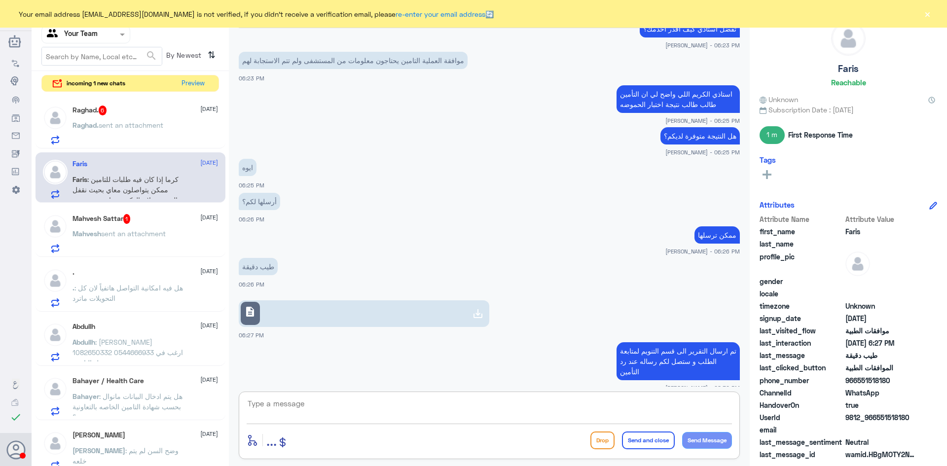
scroll to position [679, 0]
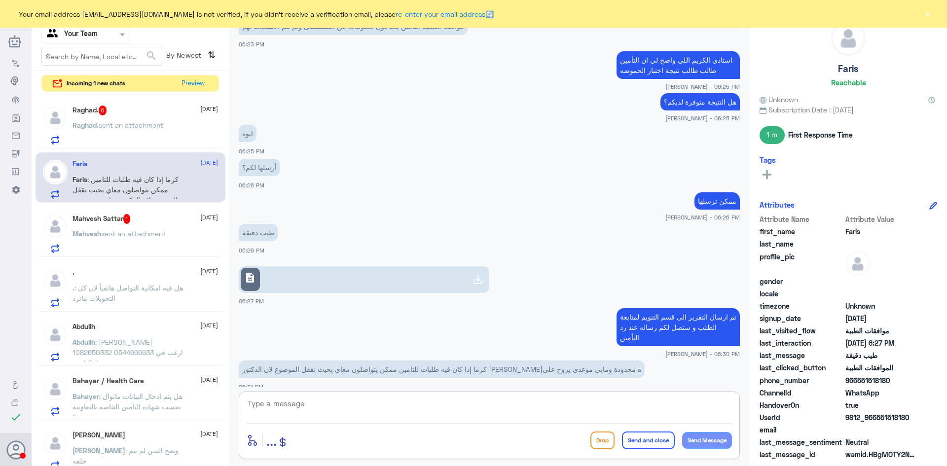
click at [433, 400] on textarea at bounding box center [489, 409] width 485 height 24
type textarea "ا"
type textarea "ان شاء [DEMOGRAPHIC_DATA] راح اتواصل [DEMOGRAPHIC_DATA]هم بحيث يكلمونك اذا فيه …"
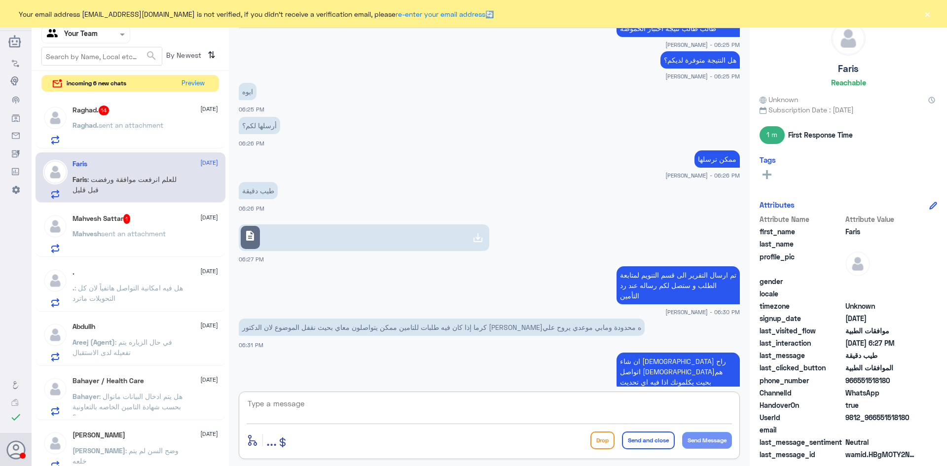
scroll to position [754, 0]
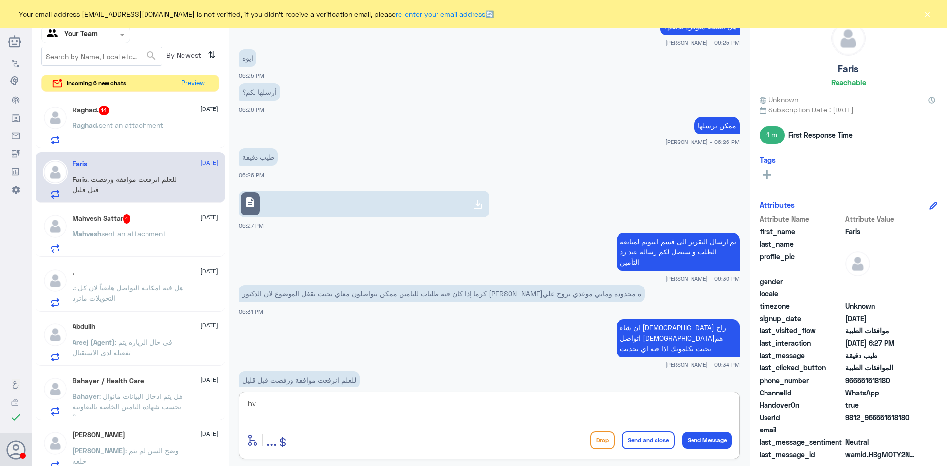
type textarea "h"
type textarea "ارجو التواصل مع شركة التأمين لان المطلوب قد تم رفعه"
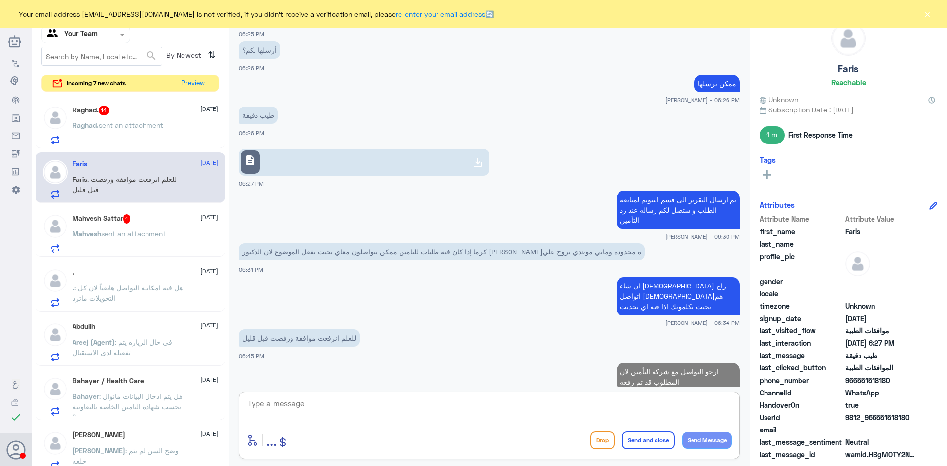
click at [102, 116] on div "Raghad. 14 [DATE][PERSON_NAME]. sent an attachment" at bounding box center [144, 125] width 145 height 39
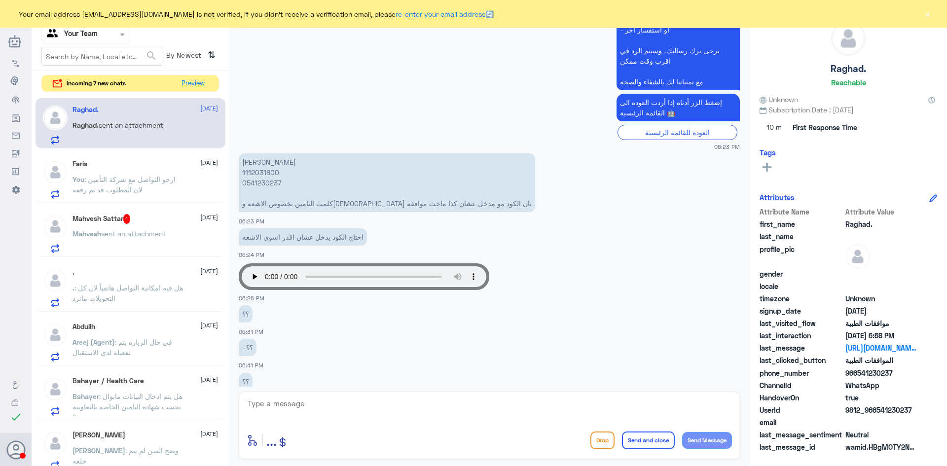
scroll to position [400, 0]
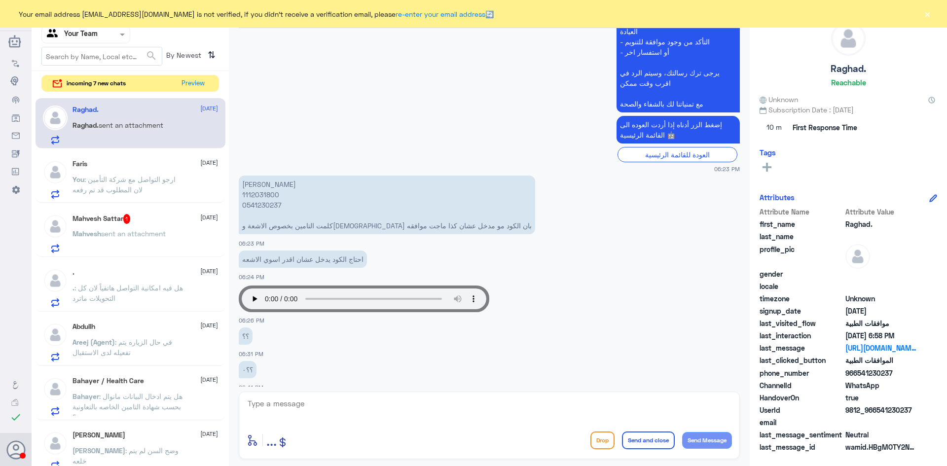
click at [264, 193] on p "رغد بن جديد 1112031800 0541230237 كلمت التامين بخصوص الاشعة وبلغوني بان الكود م…" at bounding box center [387, 205] width 296 height 59
copy p "1112031800"
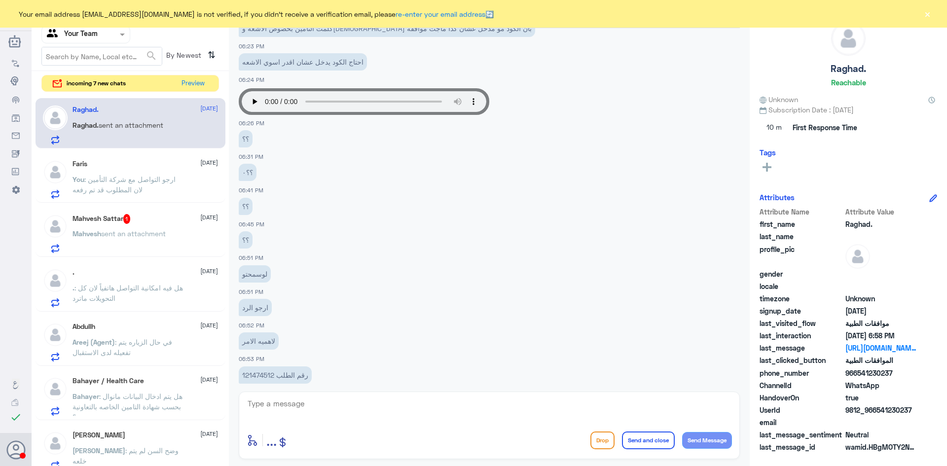
scroll to position [647, 0]
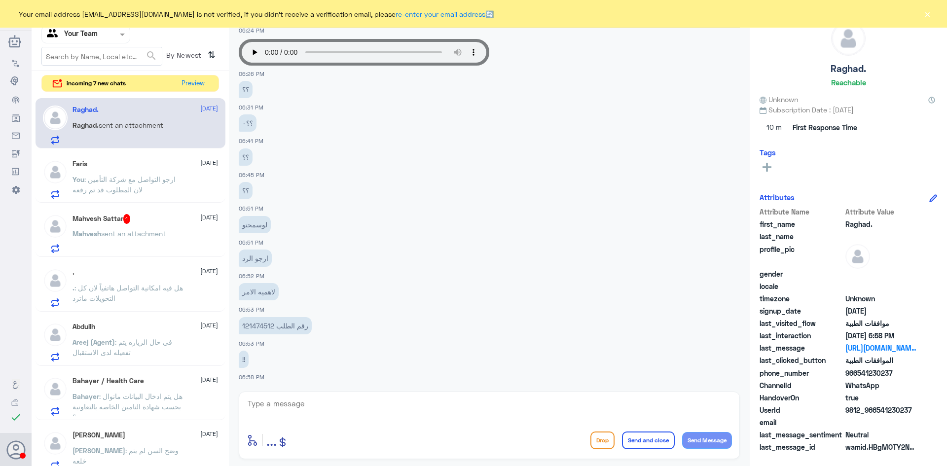
click at [353, 399] on textarea at bounding box center [489, 409] width 485 height 24
type textarea "ا"
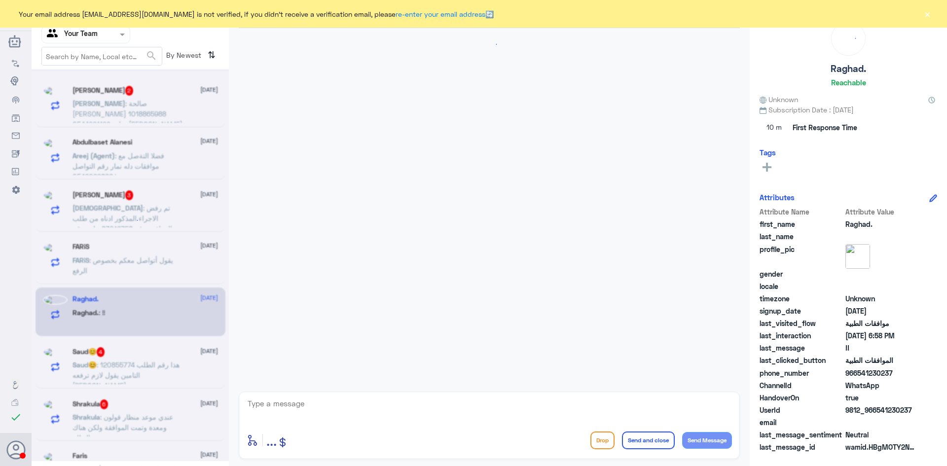
scroll to position [647, 0]
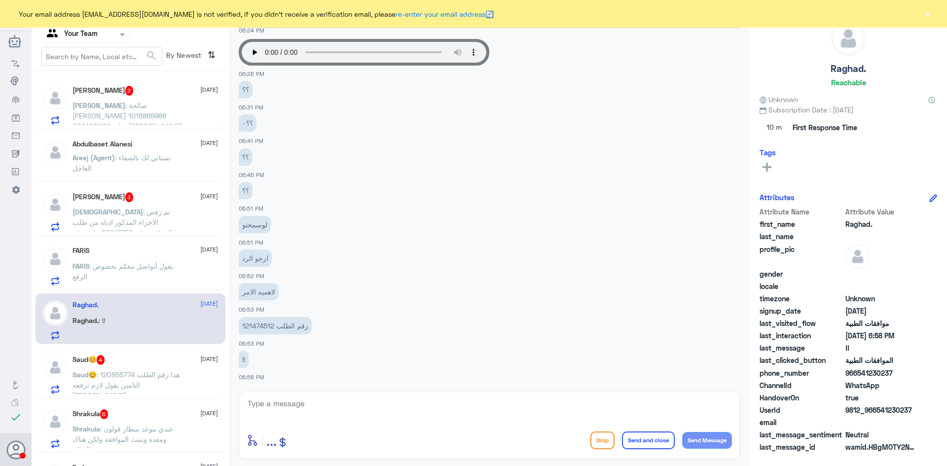
click at [134, 273] on p "FARiS : يقول أتواصل معكم بخصوص الرفع" at bounding box center [127, 273] width 111 height 25
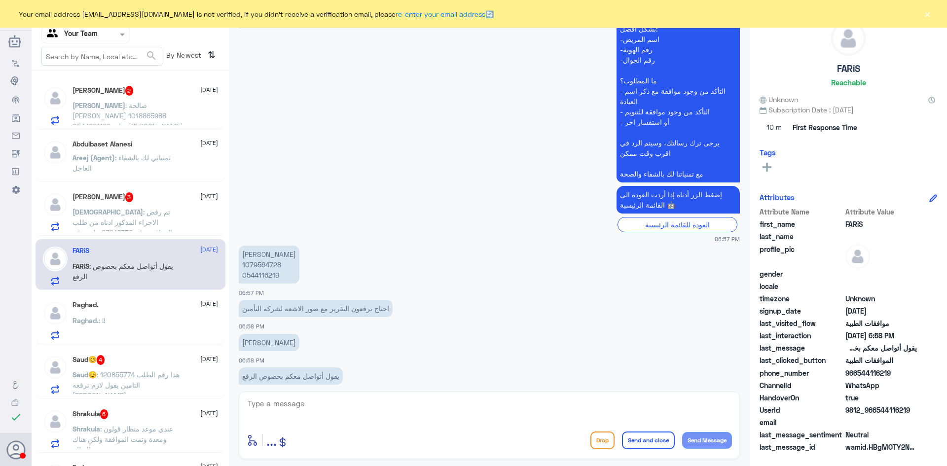
scroll to position [281, 0]
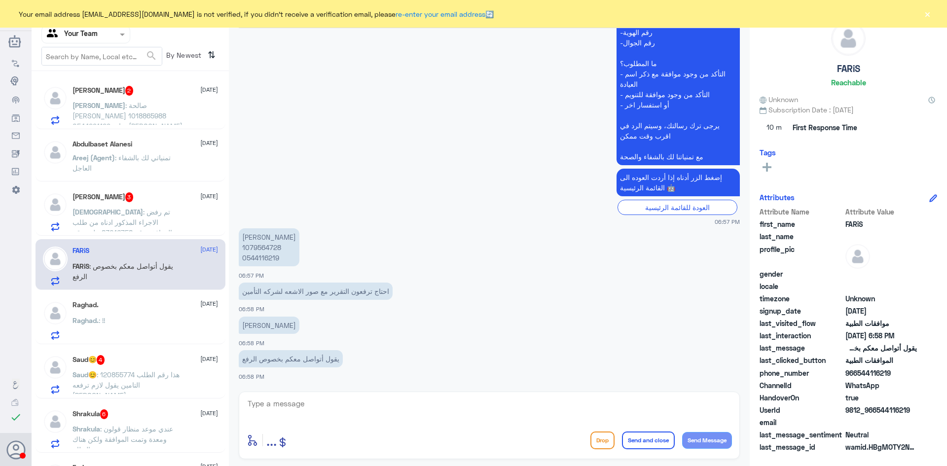
click at [115, 320] on div "Raghad. : !!" at bounding box center [144, 329] width 145 height 22
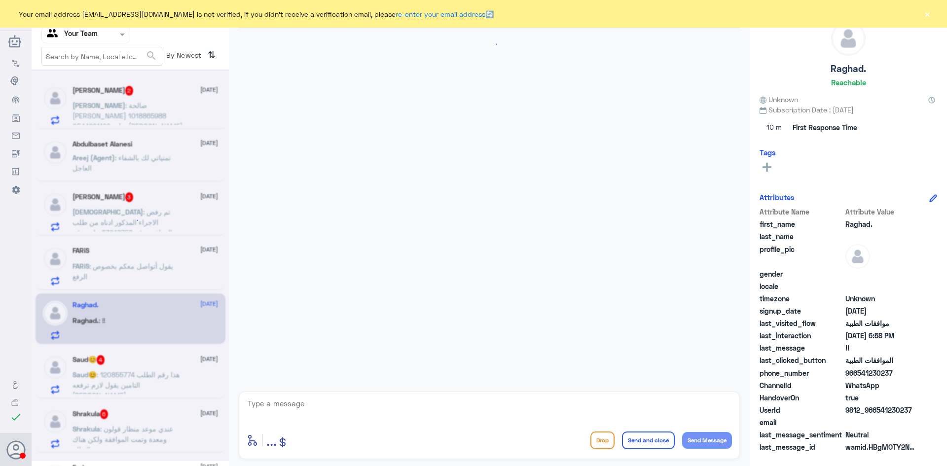
scroll to position [647, 0]
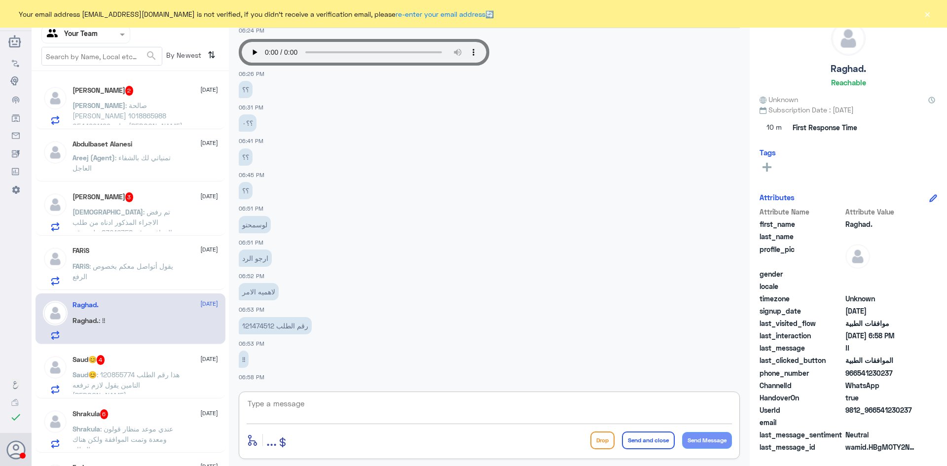
click at [353, 402] on textarea at bounding box center [489, 409] width 485 height 24
click at [579, 411] on textarea at bounding box center [489, 409] width 485 height 24
type textarea "السلام عليكم و رحمة الله"
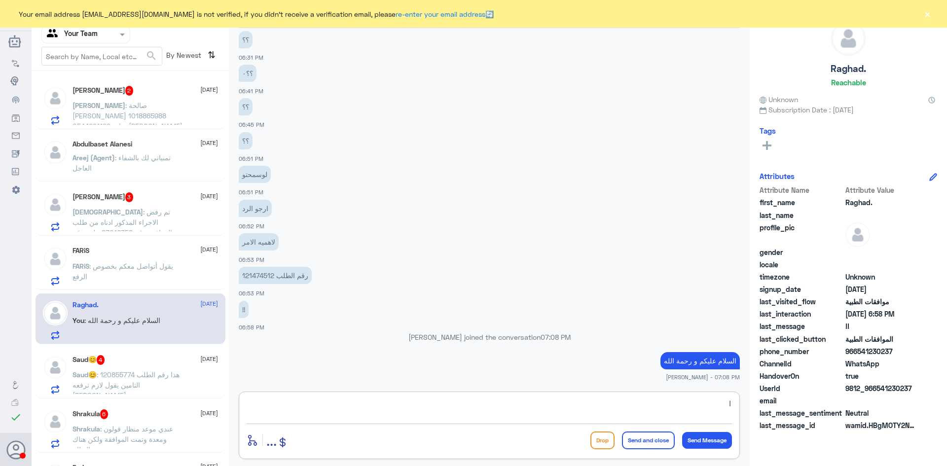
scroll to position [677, 0]
type textarea "ا"
type textarea "اشعة الرنين المغناطيسي؟"
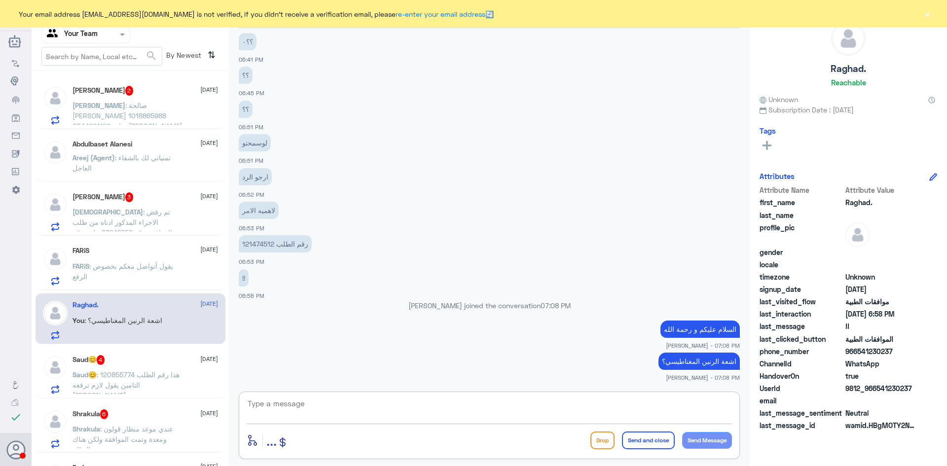
click at [125, 106] on span ": صالحة ربيع العمري 1018865988 0544291129 عيادة الدكتور محمد الحبال الجهاز الهض…" at bounding box center [127, 120] width 110 height 39
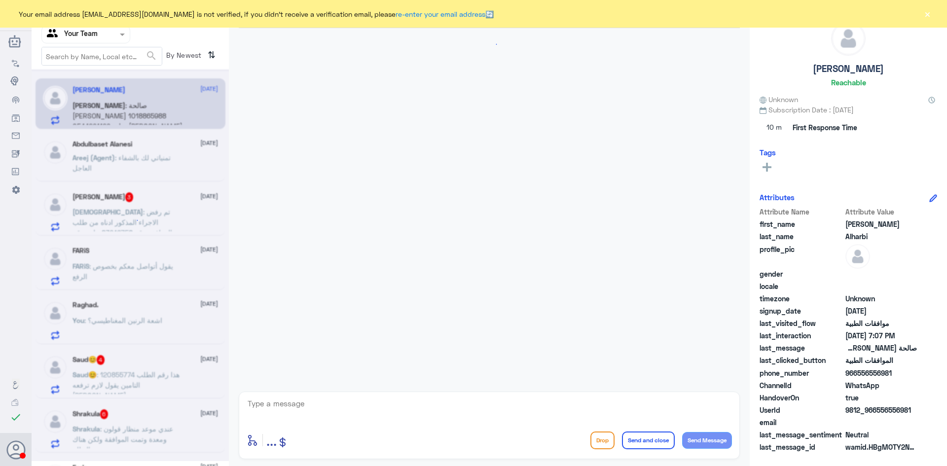
scroll to position [218, 0]
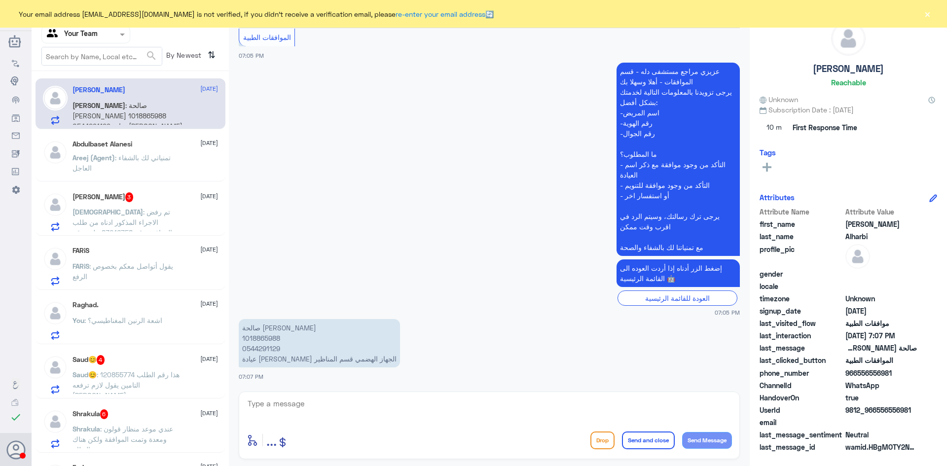
click at [127, 255] on div "FARiS 18 August FARiS : يقول أتواصل معكم بخصوص الرفع" at bounding box center [144, 266] width 145 height 39
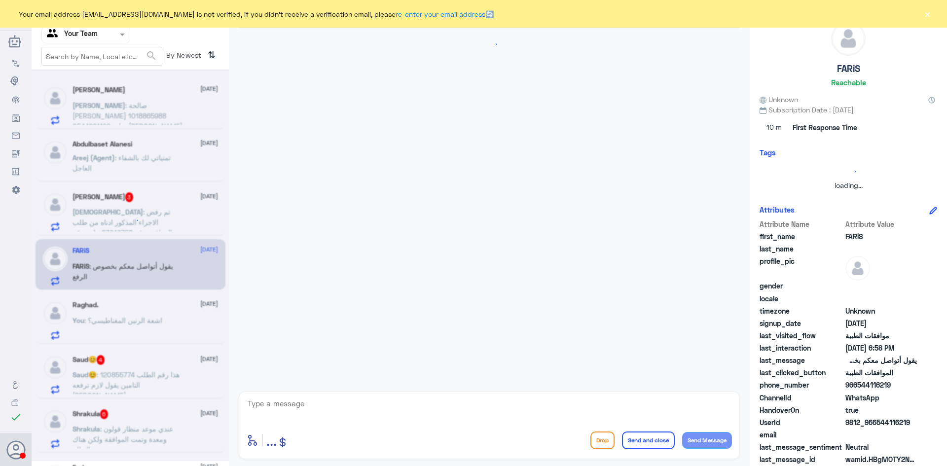
scroll to position [281, 0]
